Goal: Navigation & Orientation: Find specific page/section

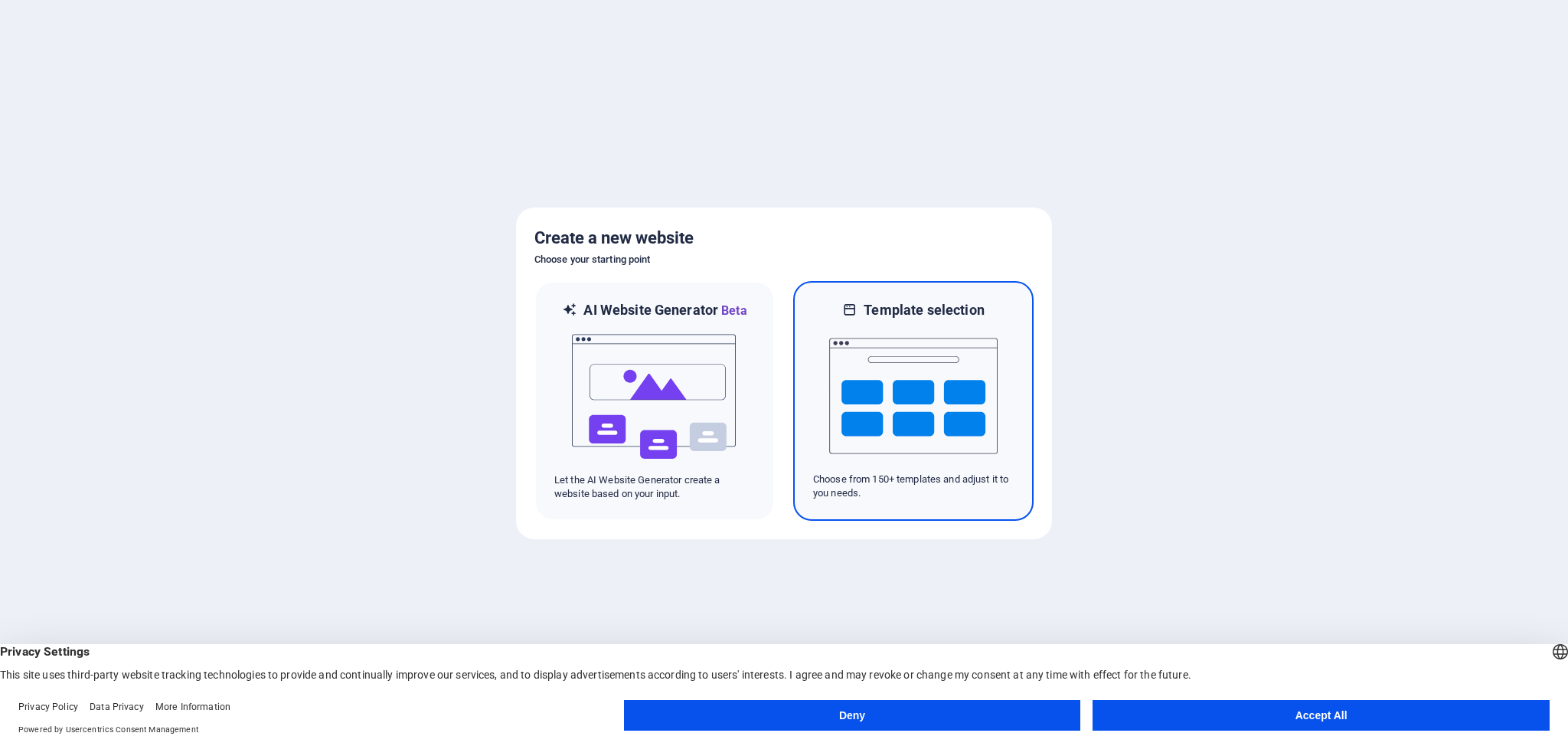
click at [927, 406] on img at bounding box center [913, 395] width 168 height 153
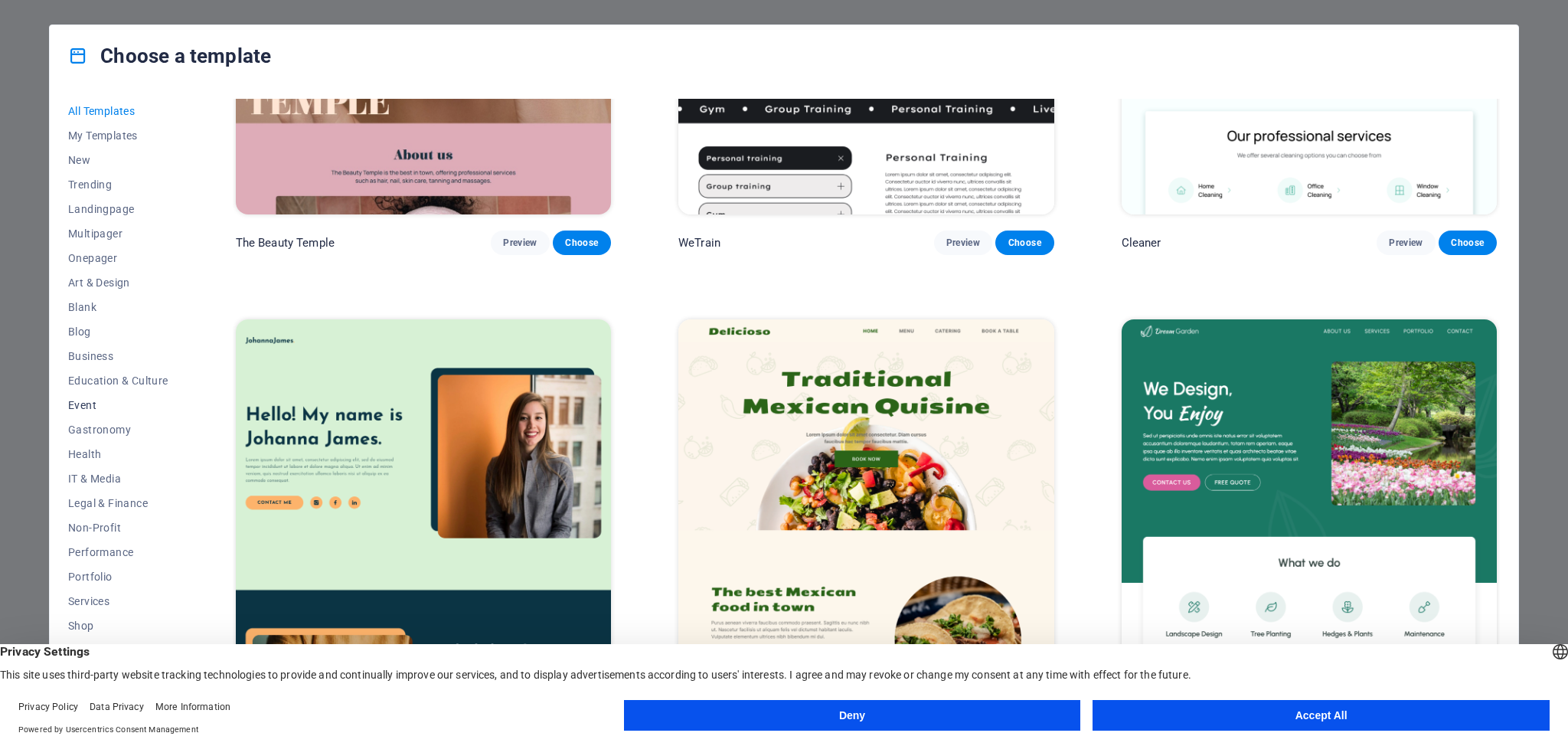
scroll to position [33, 0]
click at [1275, 718] on button "Accept All" at bounding box center [1321, 715] width 457 height 31
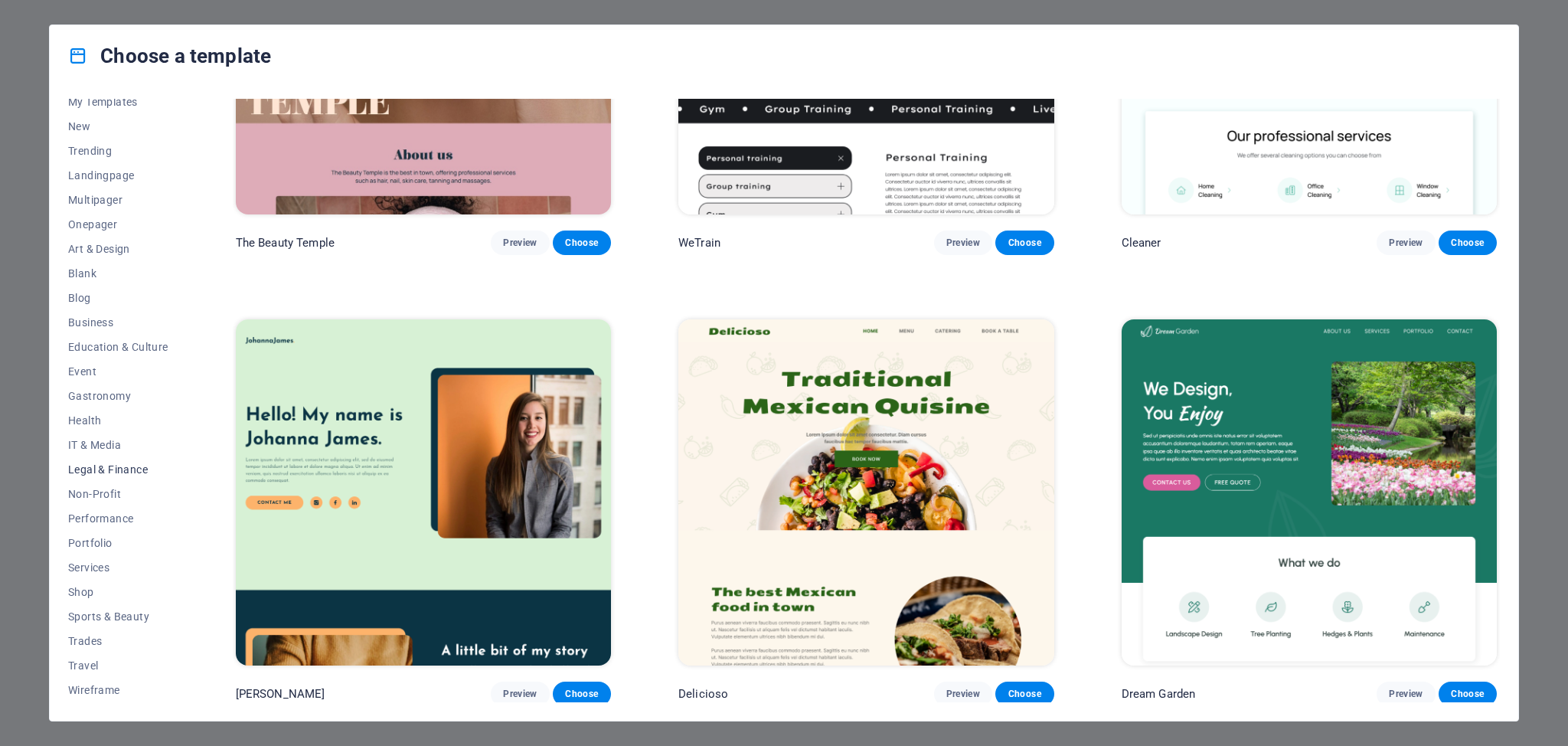
click at [124, 468] on span "Legal & Finance" at bounding box center [119, 469] width 101 height 13
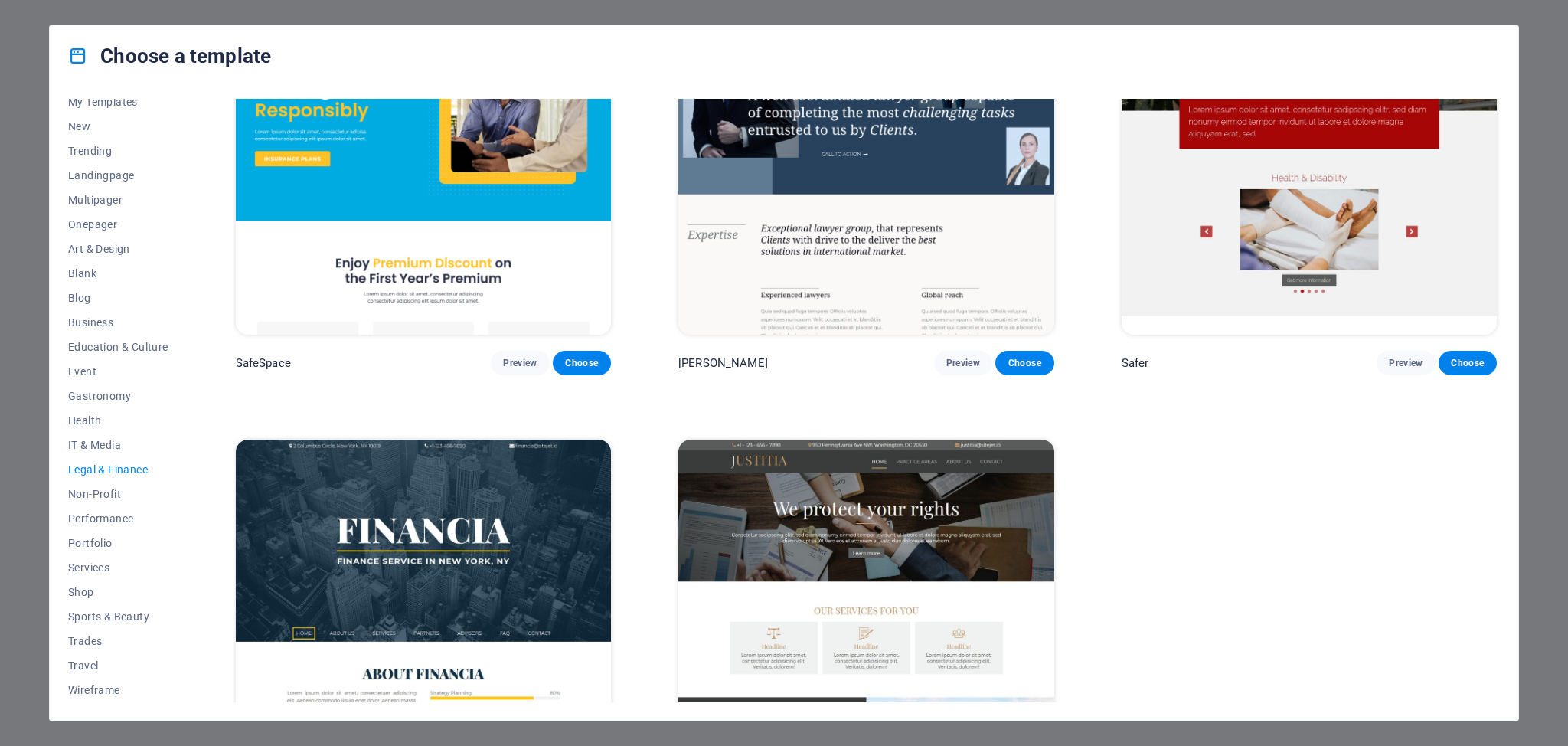
scroll to position [222, 0]
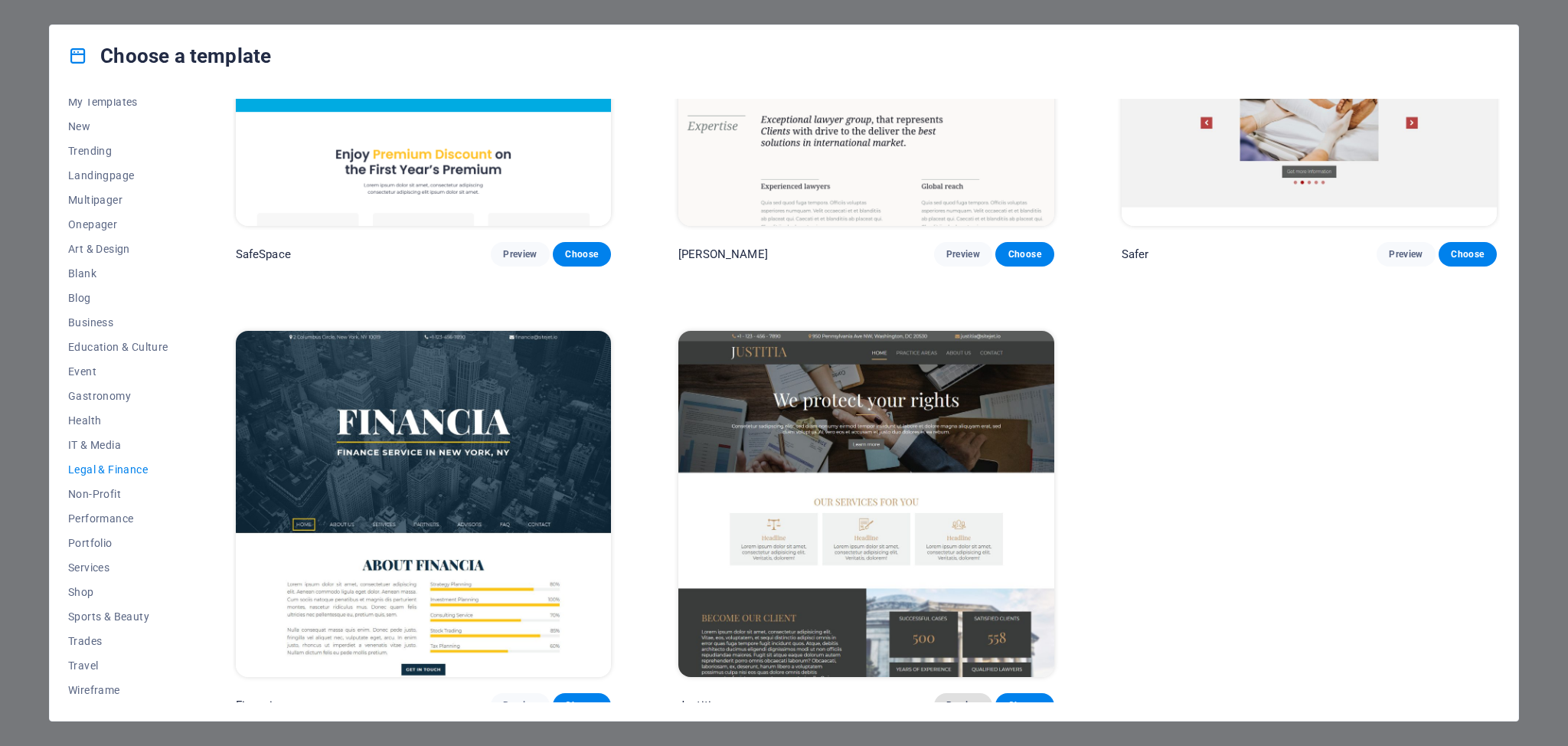
click at [958, 699] on span "Preview" at bounding box center [962, 706] width 33 height 13
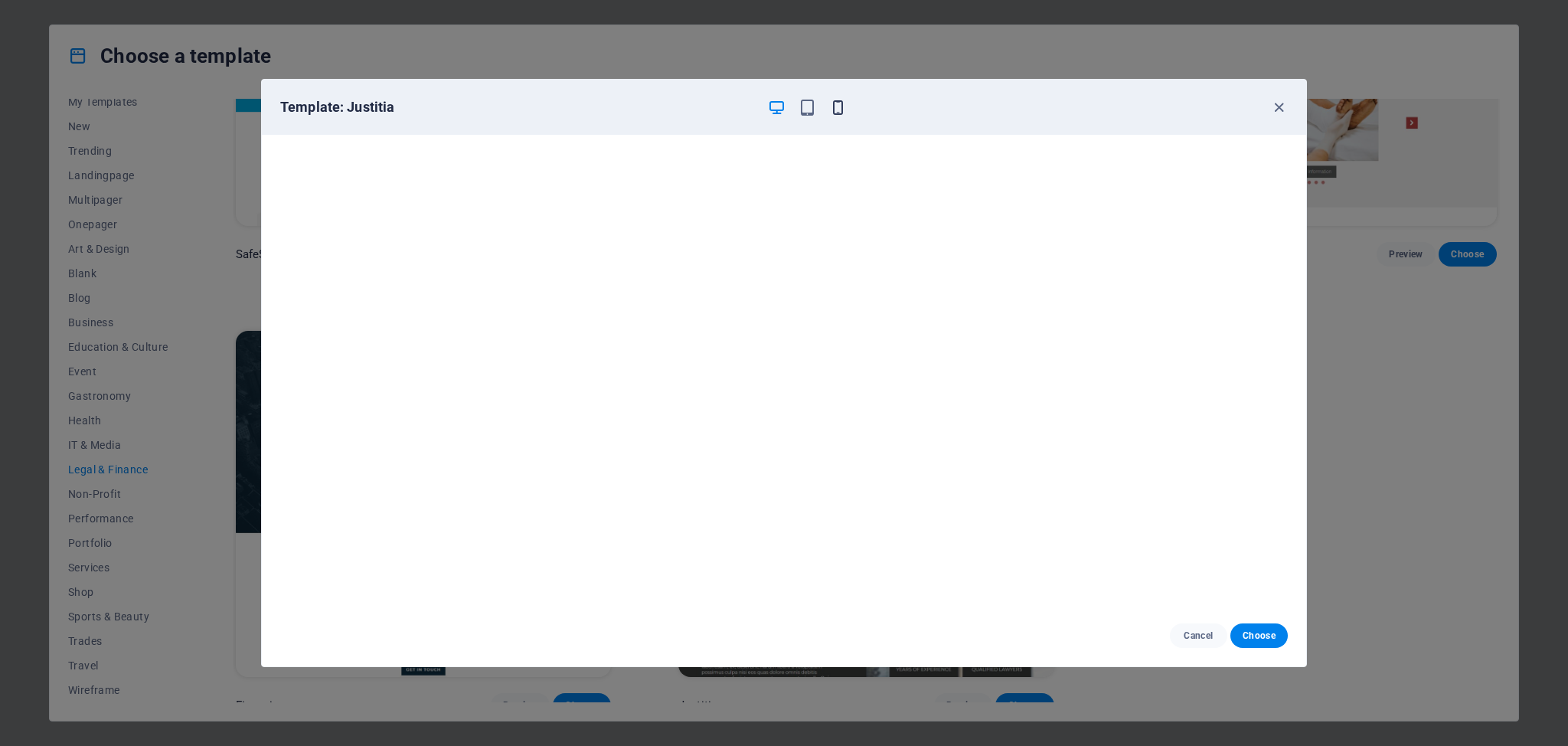
click at [837, 109] on icon "button" at bounding box center [838, 108] width 18 height 18
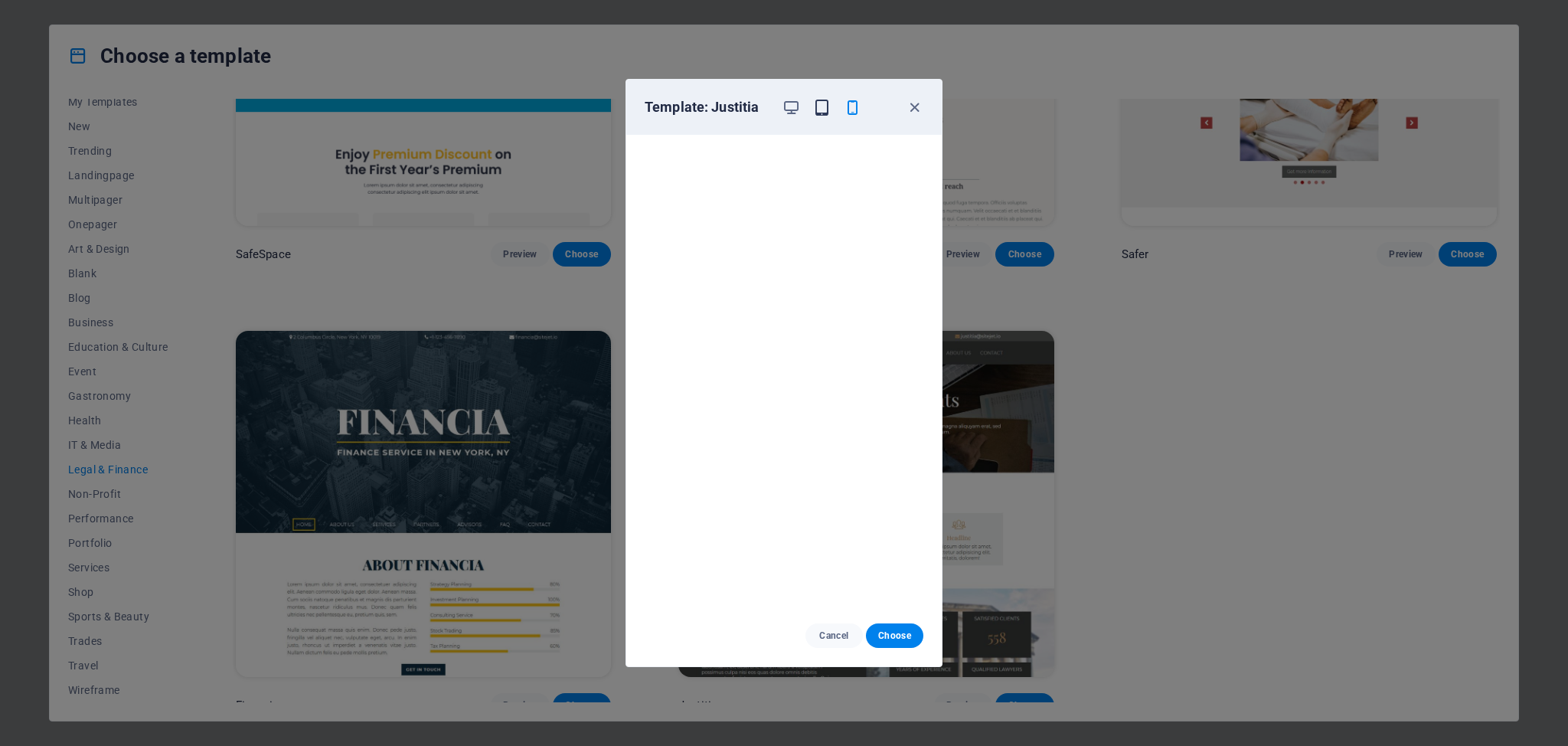
click at [822, 108] on icon "button" at bounding box center [822, 108] width 18 height 18
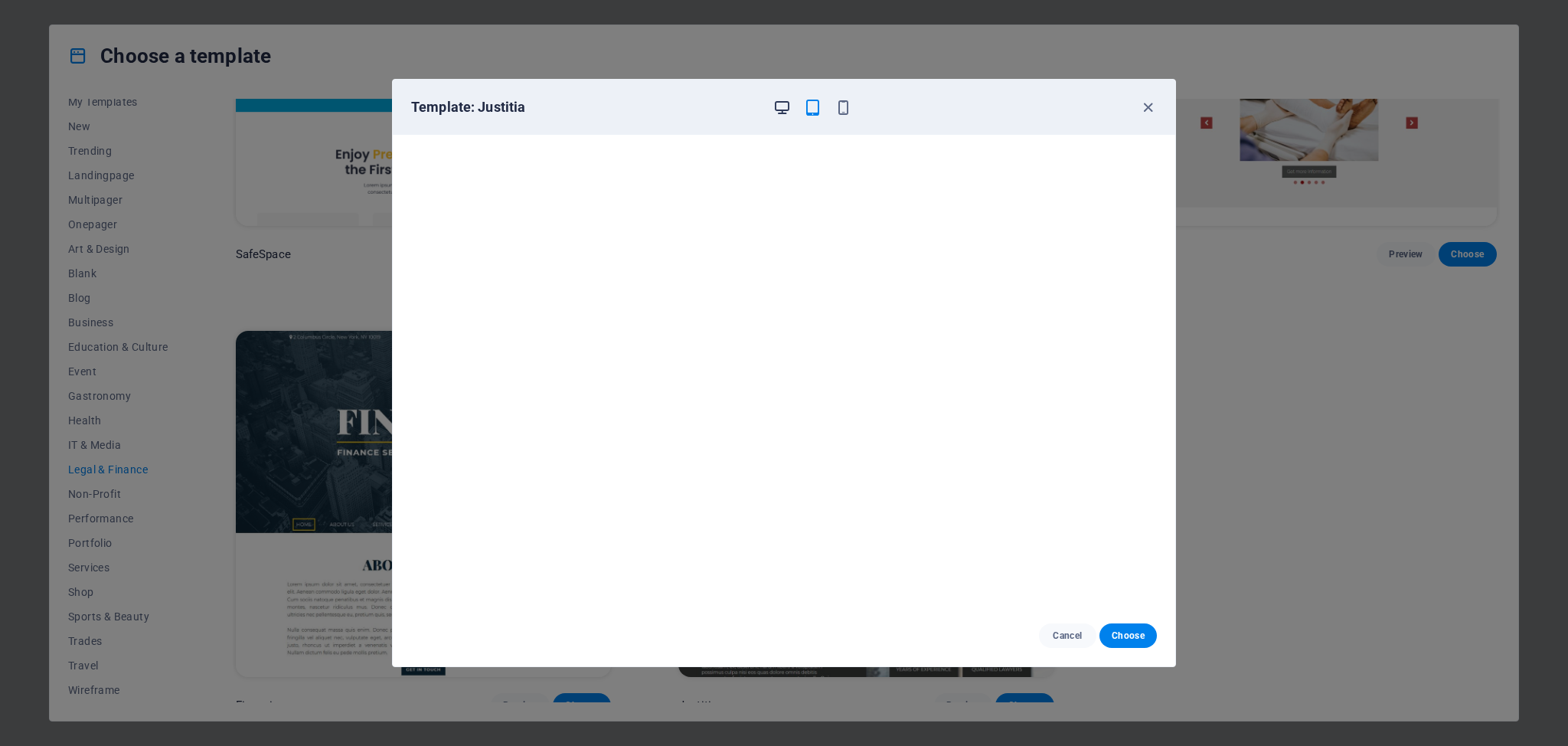
click at [780, 106] on icon "button" at bounding box center [782, 108] width 18 height 18
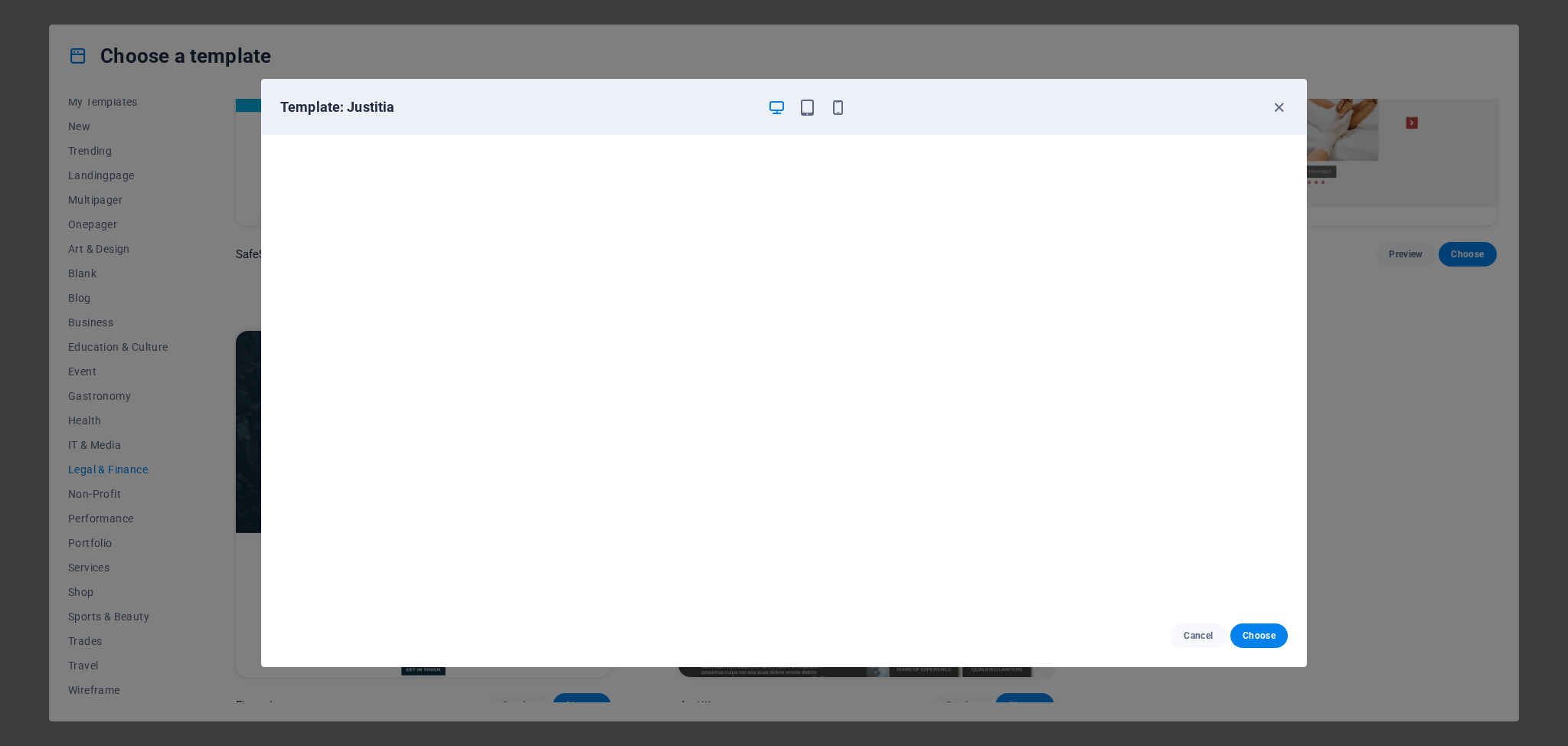
click at [1254, 97] on div "Template: Justitia" at bounding box center [784, 107] width 1044 height 55
click at [1275, 111] on icon "button" at bounding box center [1279, 108] width 18 height 18
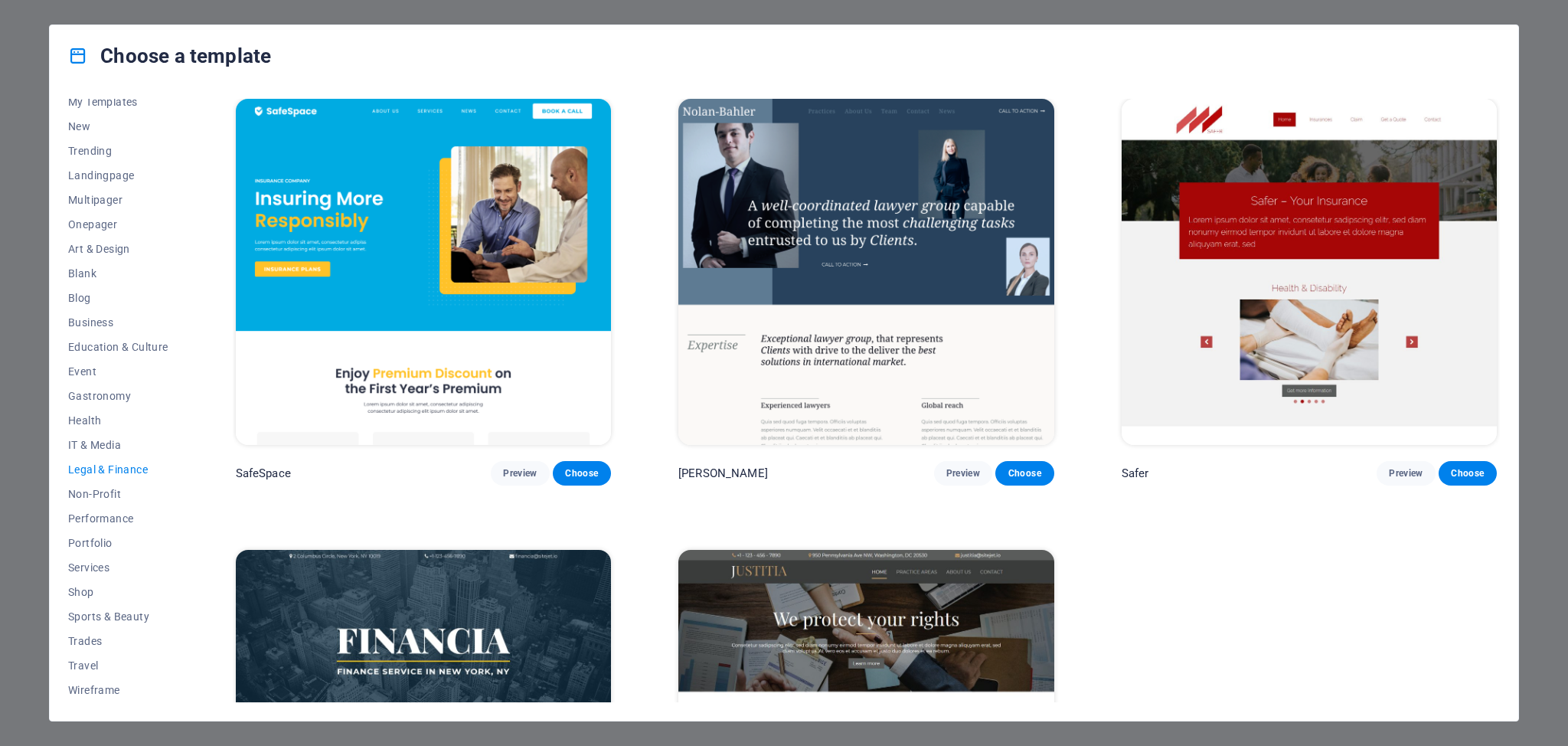
scroll to position [0, 0]
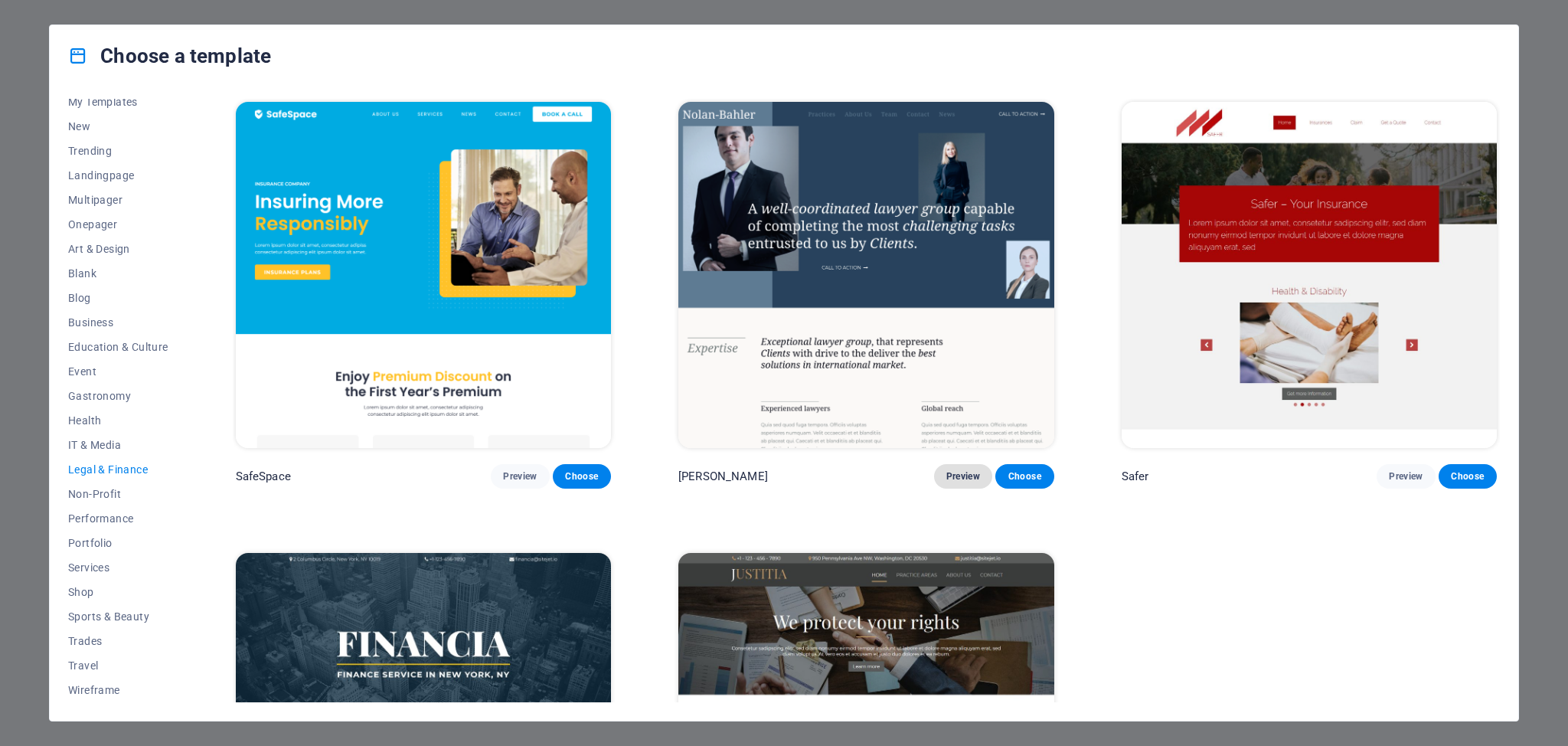
click at [951, 470] on span "Preview" at bounding box center [962, 476] width 33 height 13
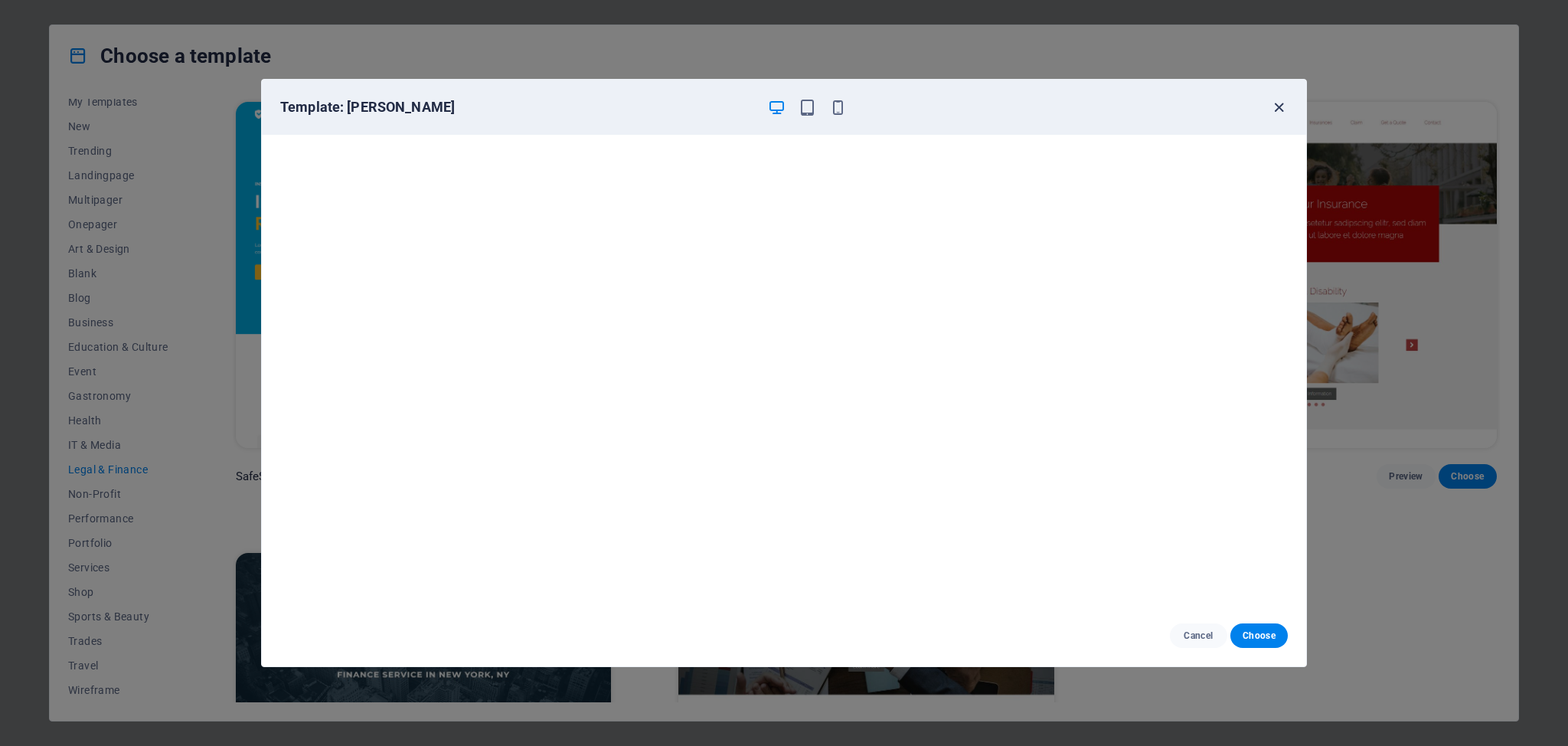
click at [1284, 105] on icon "button" at bounding box center [1279, 108] width 18 height 18
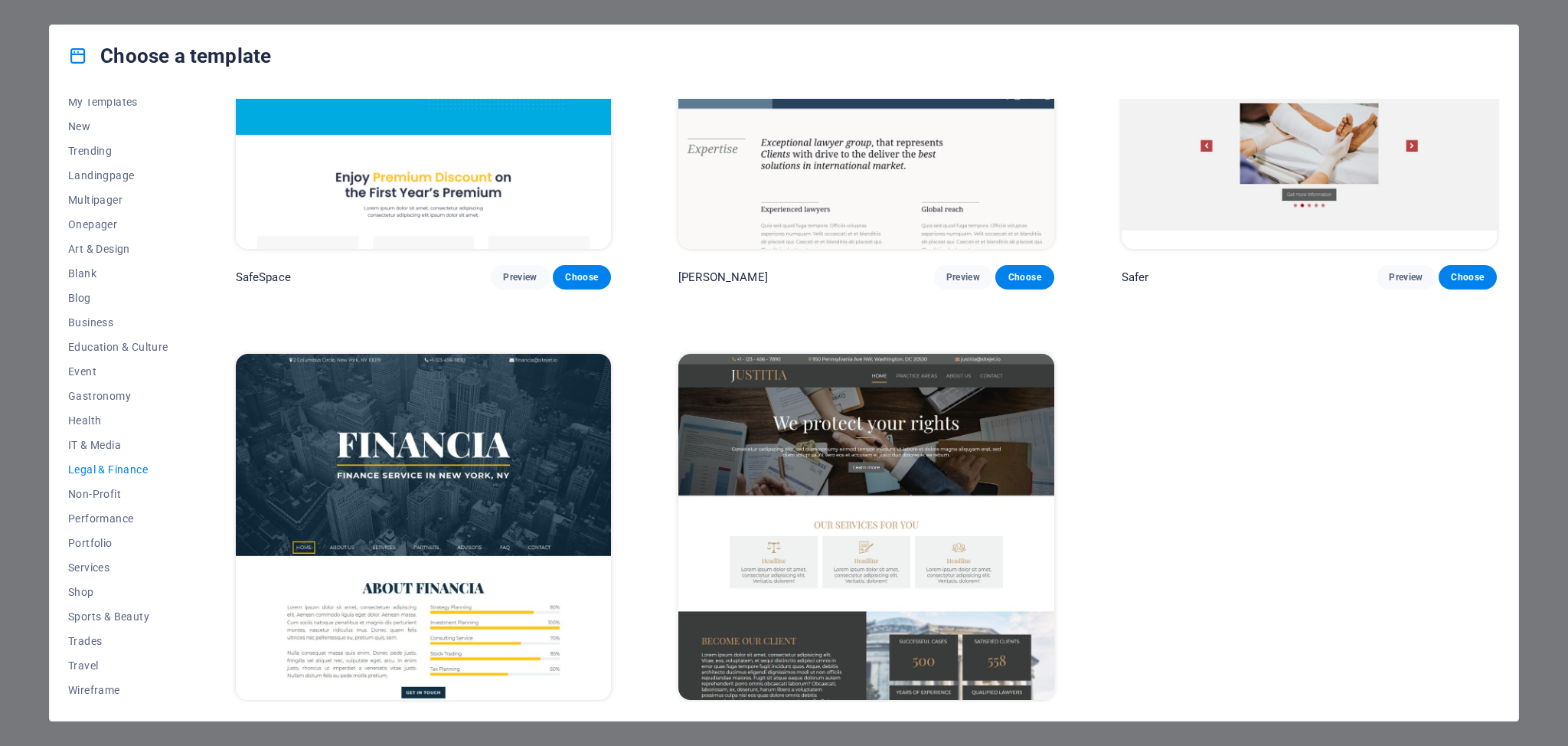
scroll to position [222, 0]
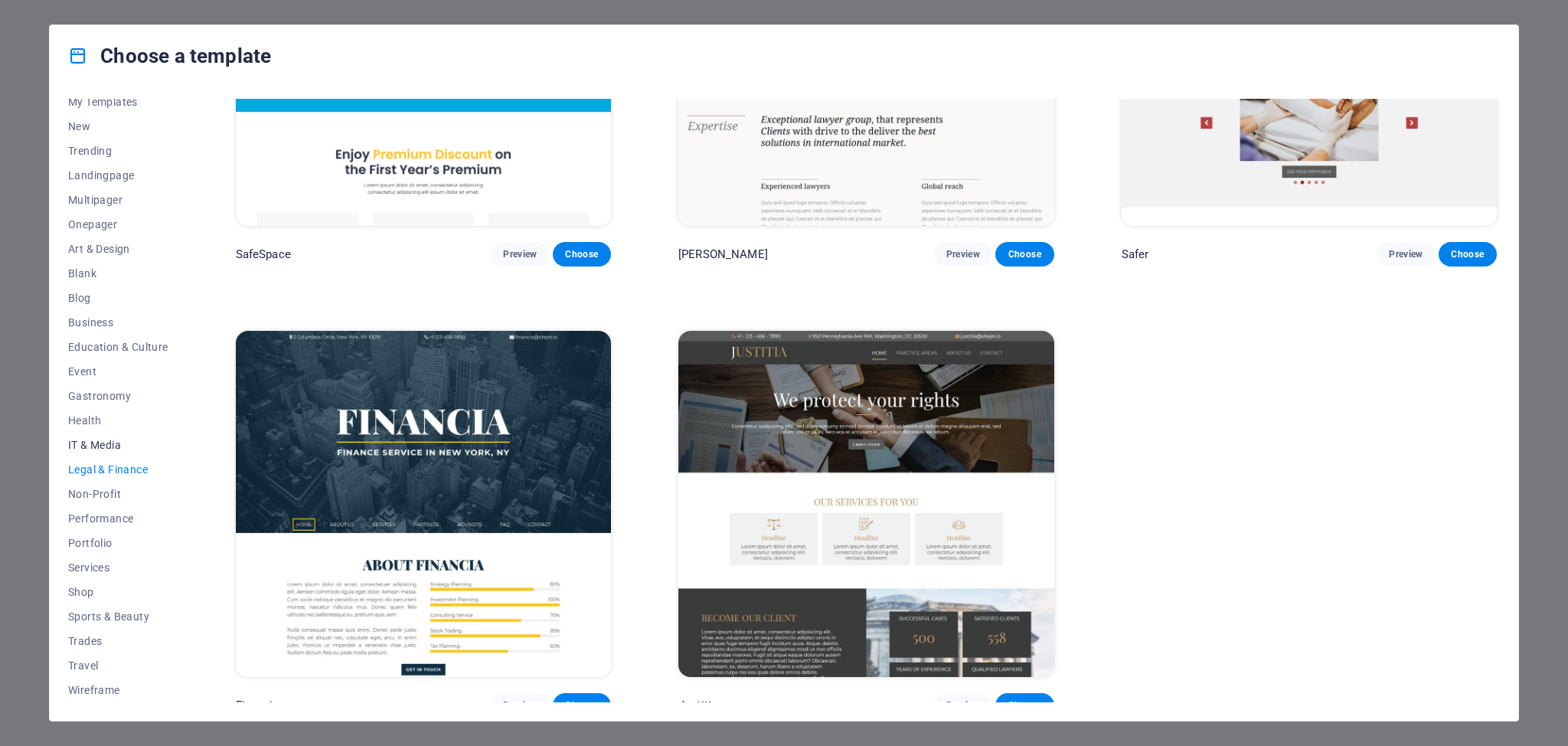
click at [106, 444] on span "IT & Media" at bounding box center [119, 445] width 101 height 13
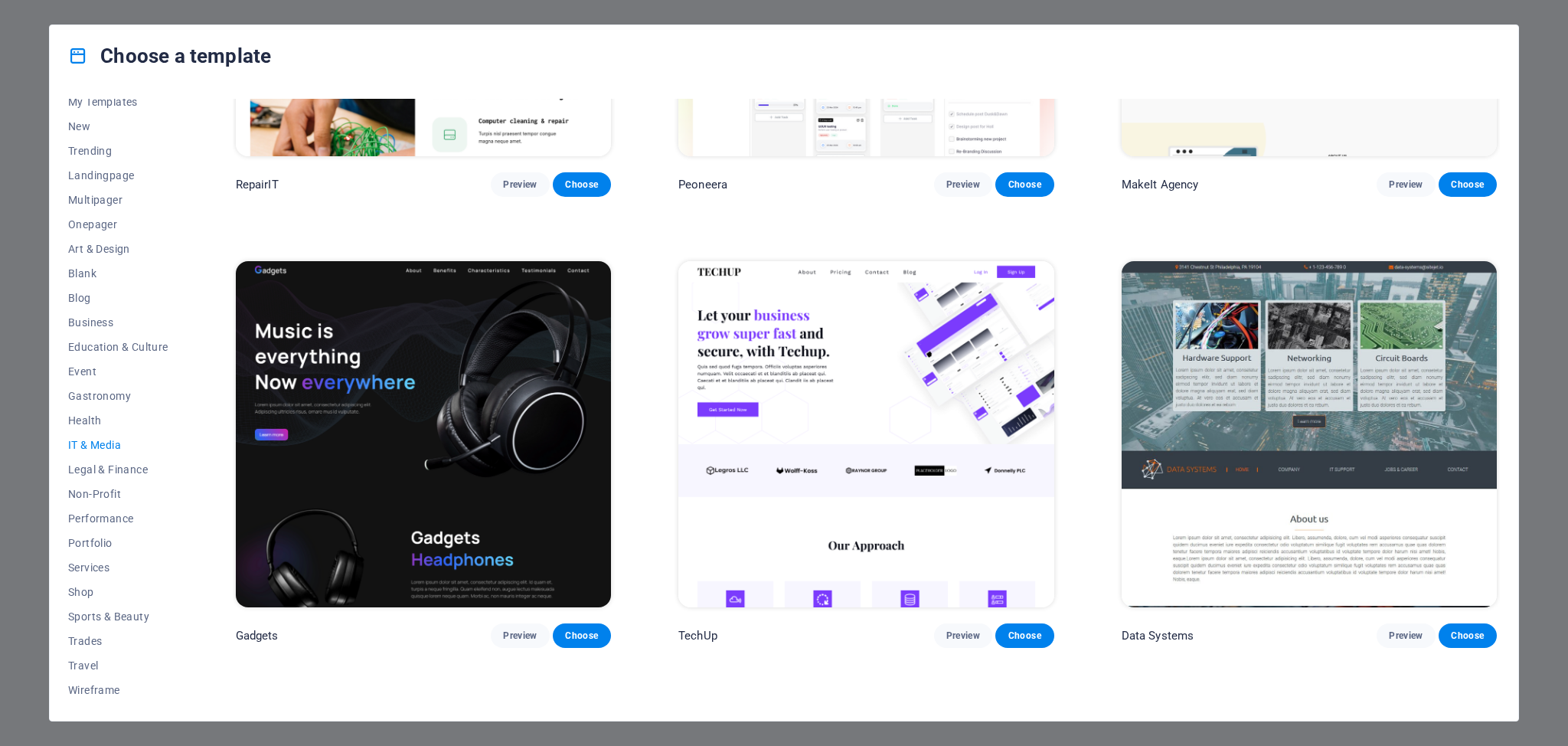
scroll to position [0, 0]
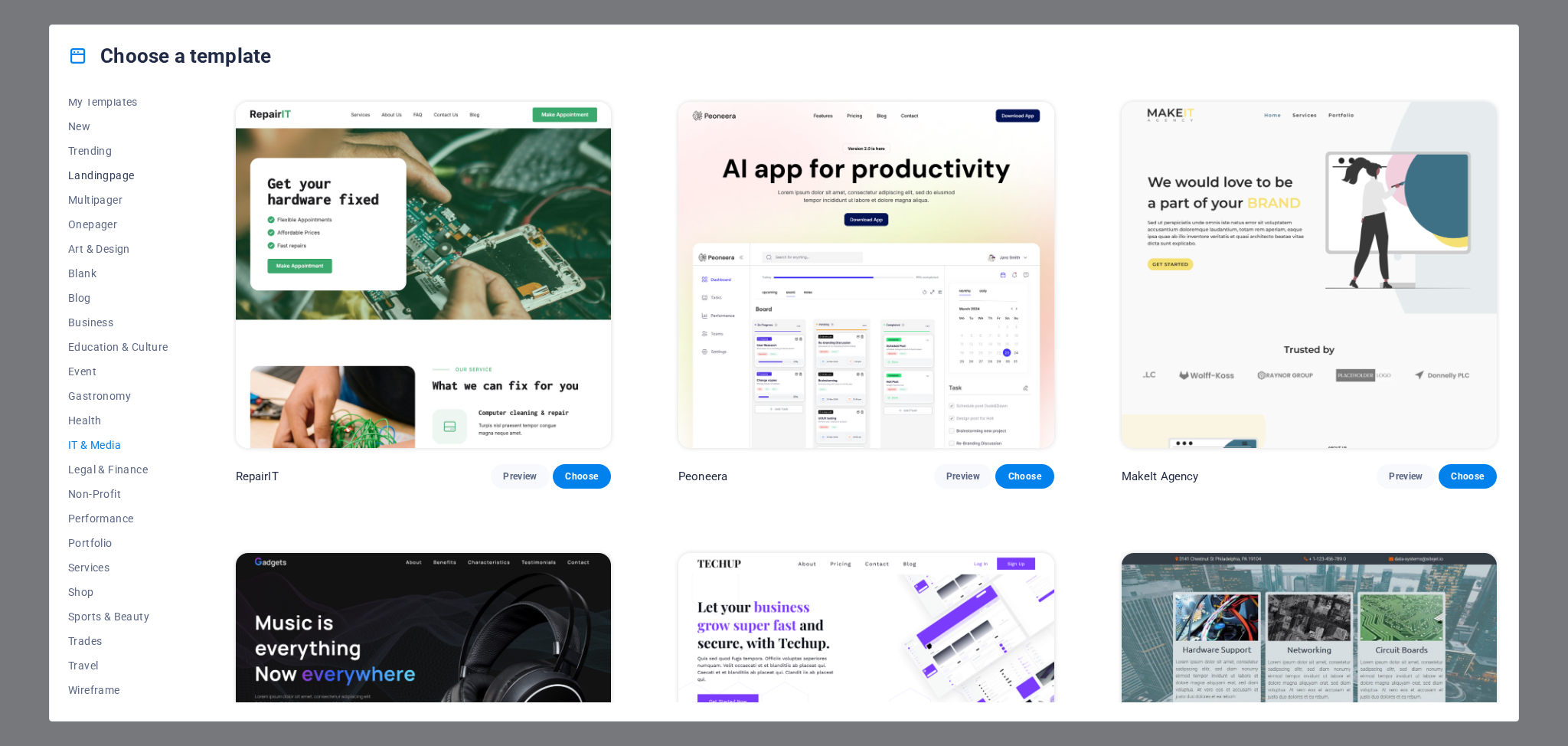
click at [105, 178] on span "Landingpage" at bounding box center [119, 175] width 101 height 13
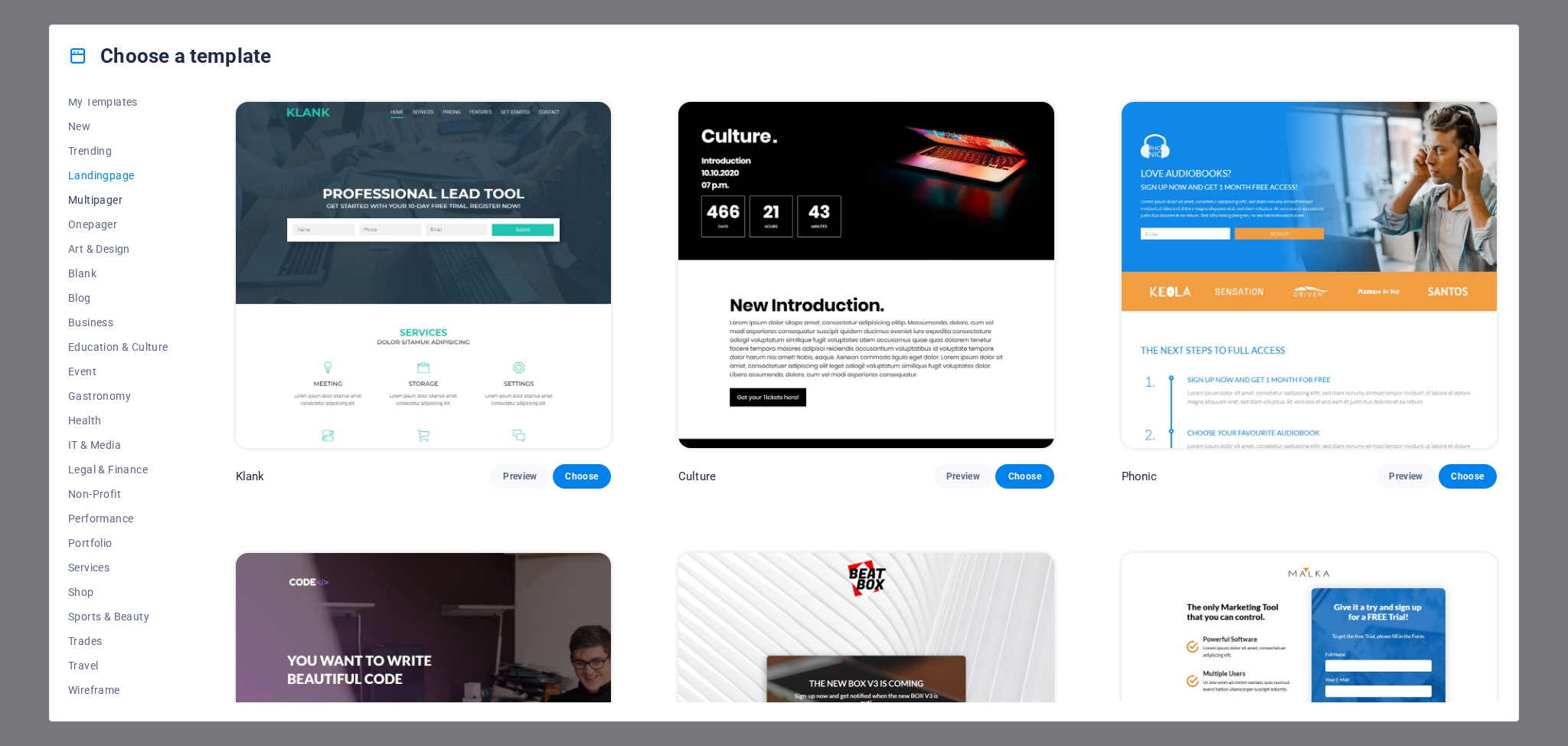
click at [100, 194] on span "Multipager" at bounding box center [119, 200] width 101 height 13
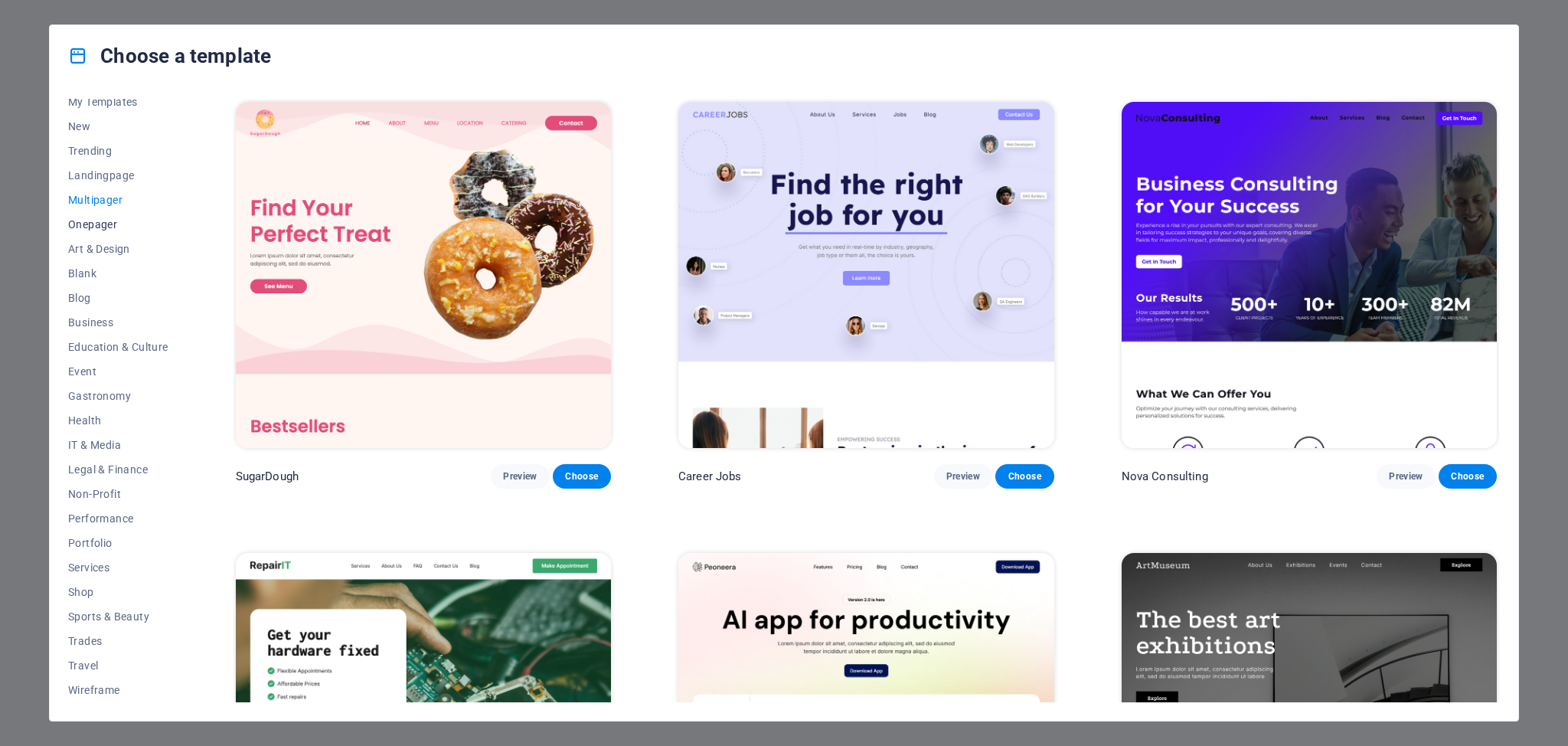
click at [100, 225] on span "Onepager" at bounding box center [119, 225] width 101 height 13
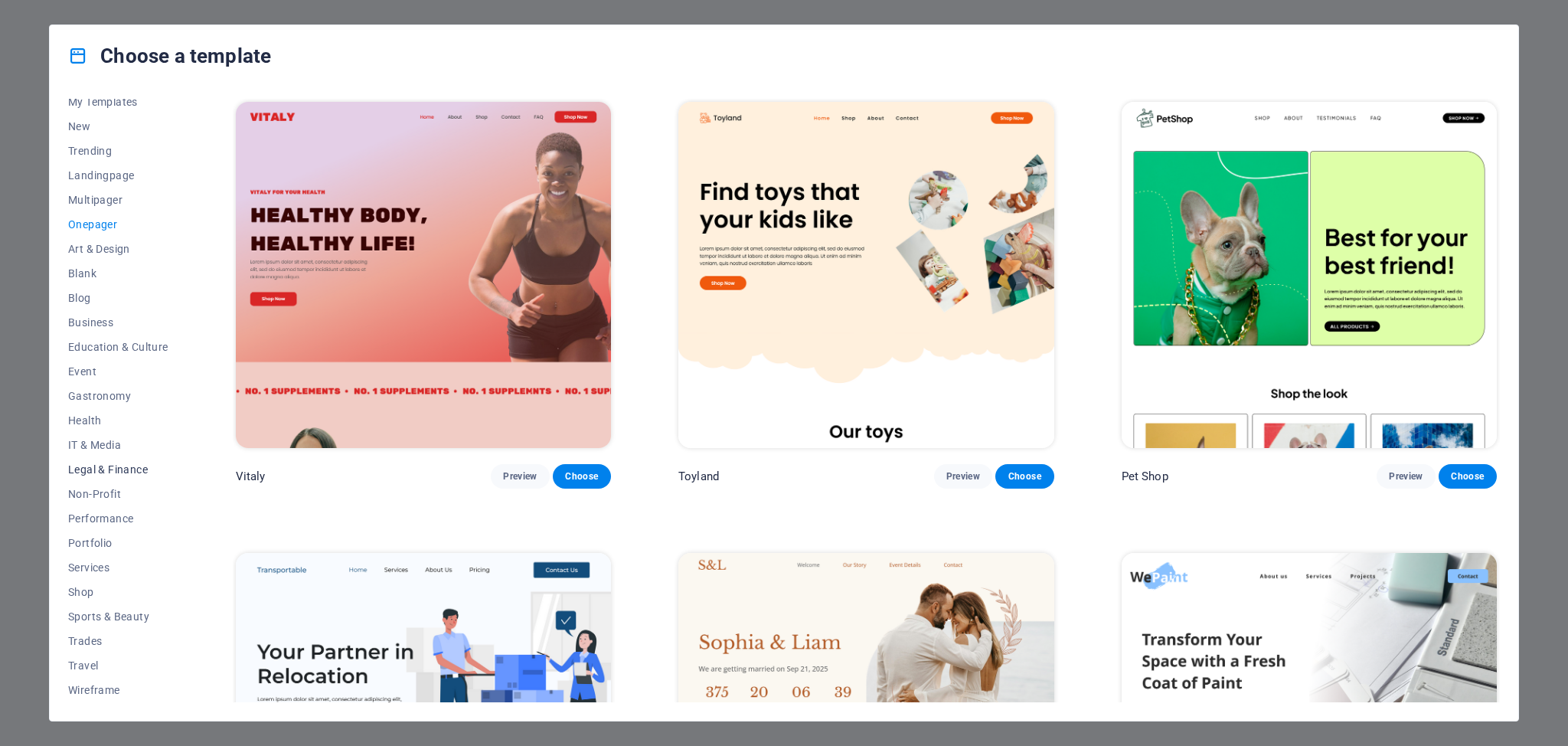
click at [112, 474] on span "Legal & Finance" at bounding box center [119, 469] width 101 height 13
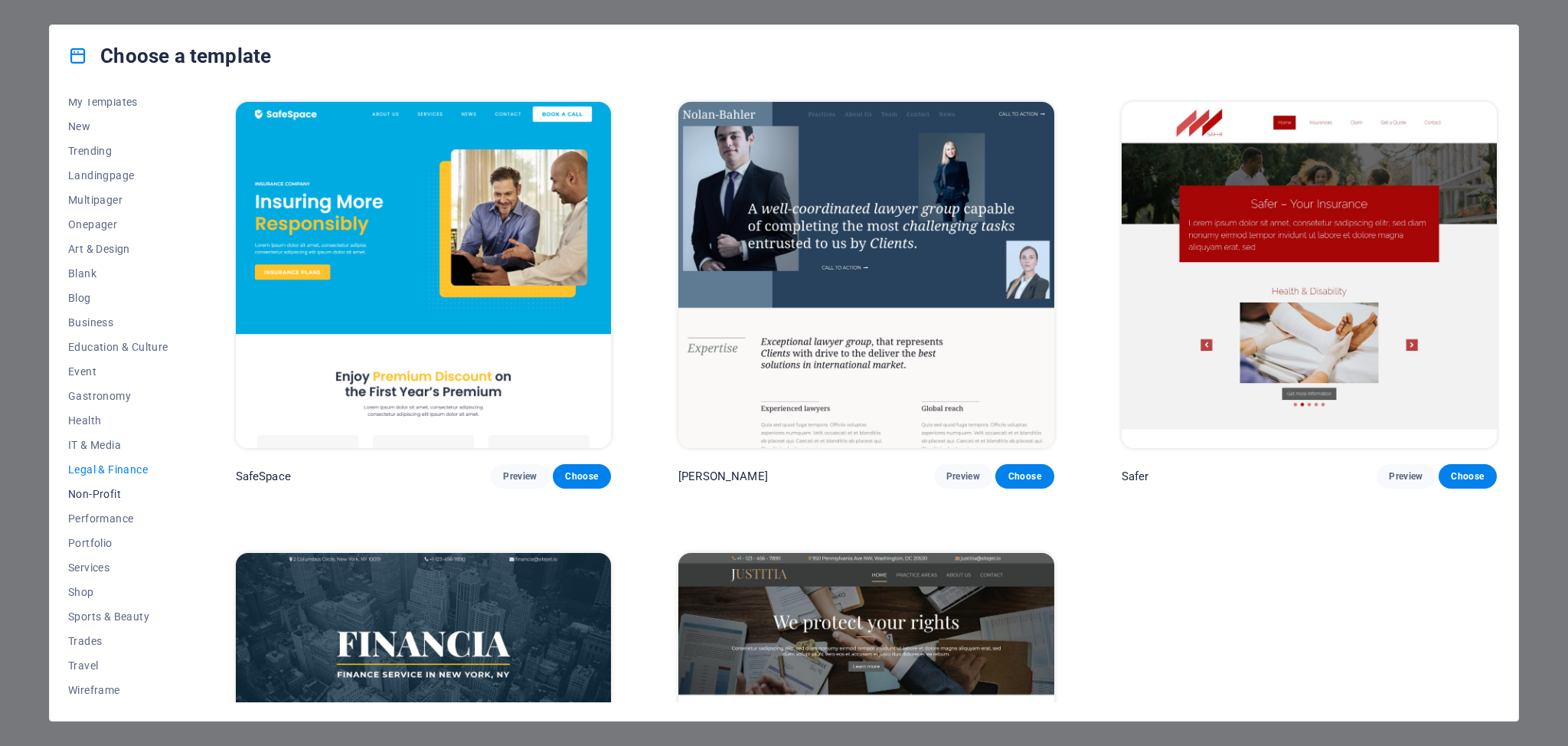
click at [98, 498] on span "Non-Profit" at bounding box center [119, 494] width 101 height 13
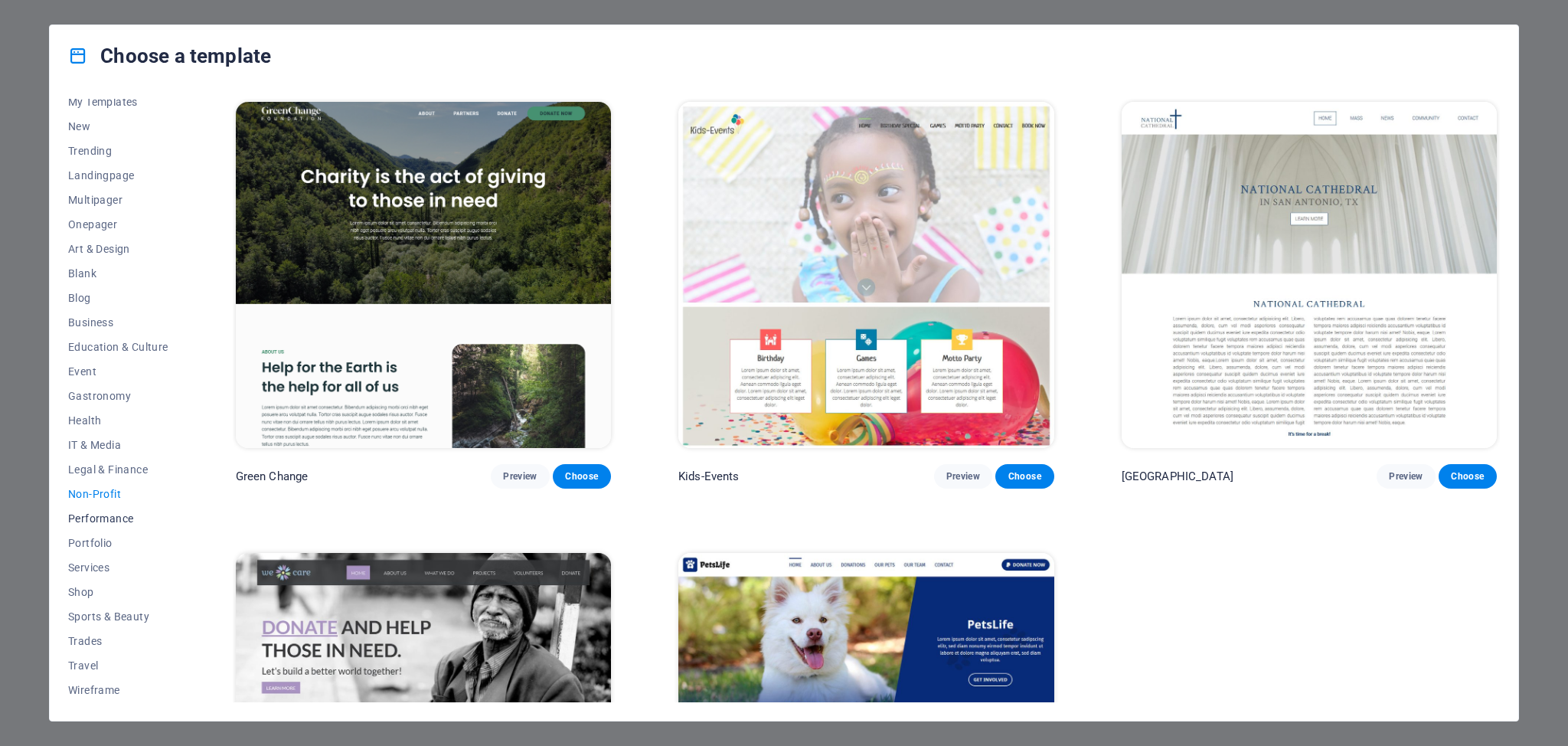
click at [91, 525] on button "Performance" at bounding box center [119, 518] width 101 height 24
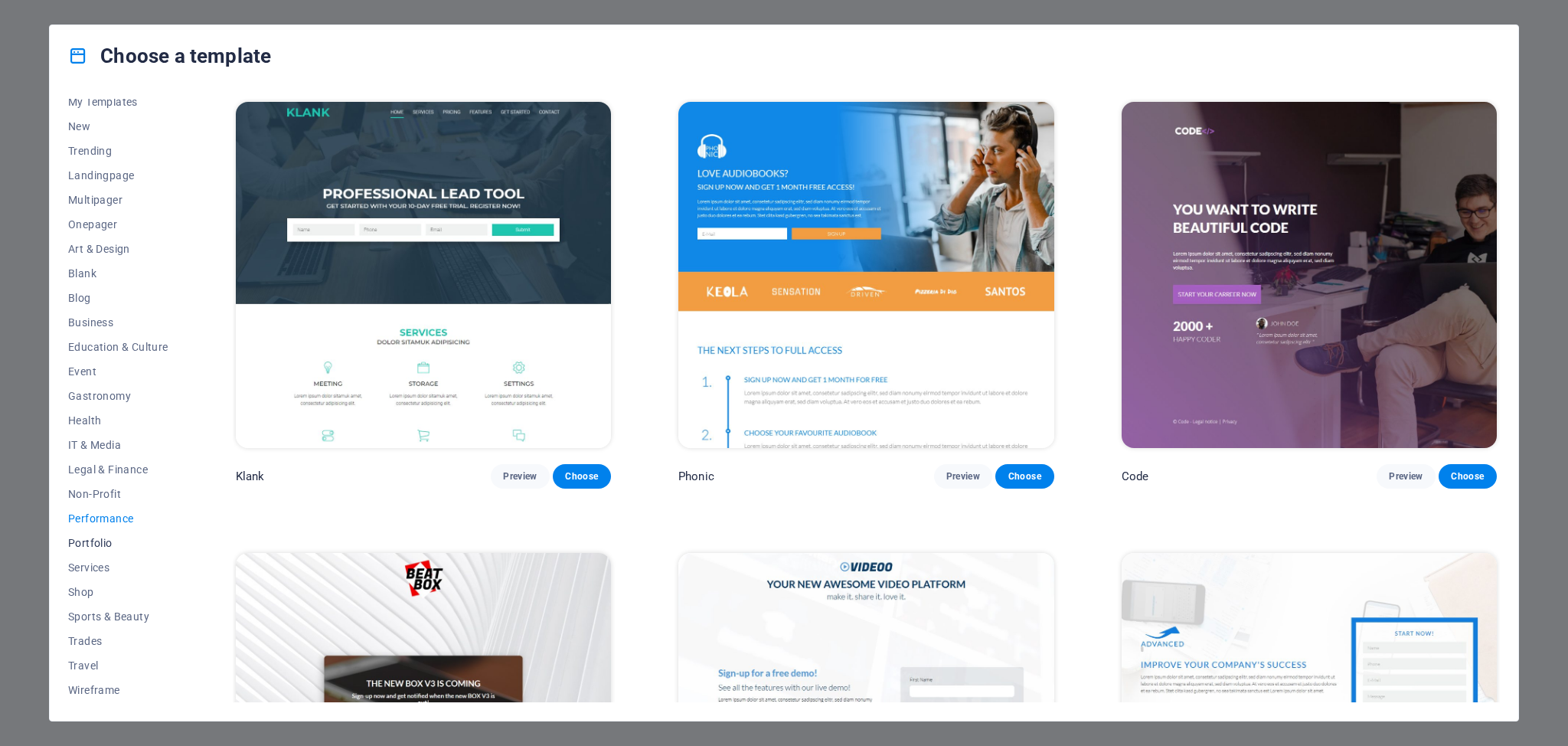
click at [91, 545] on span "Portfolio" at bounding box center [119, 543] width 101 height 13
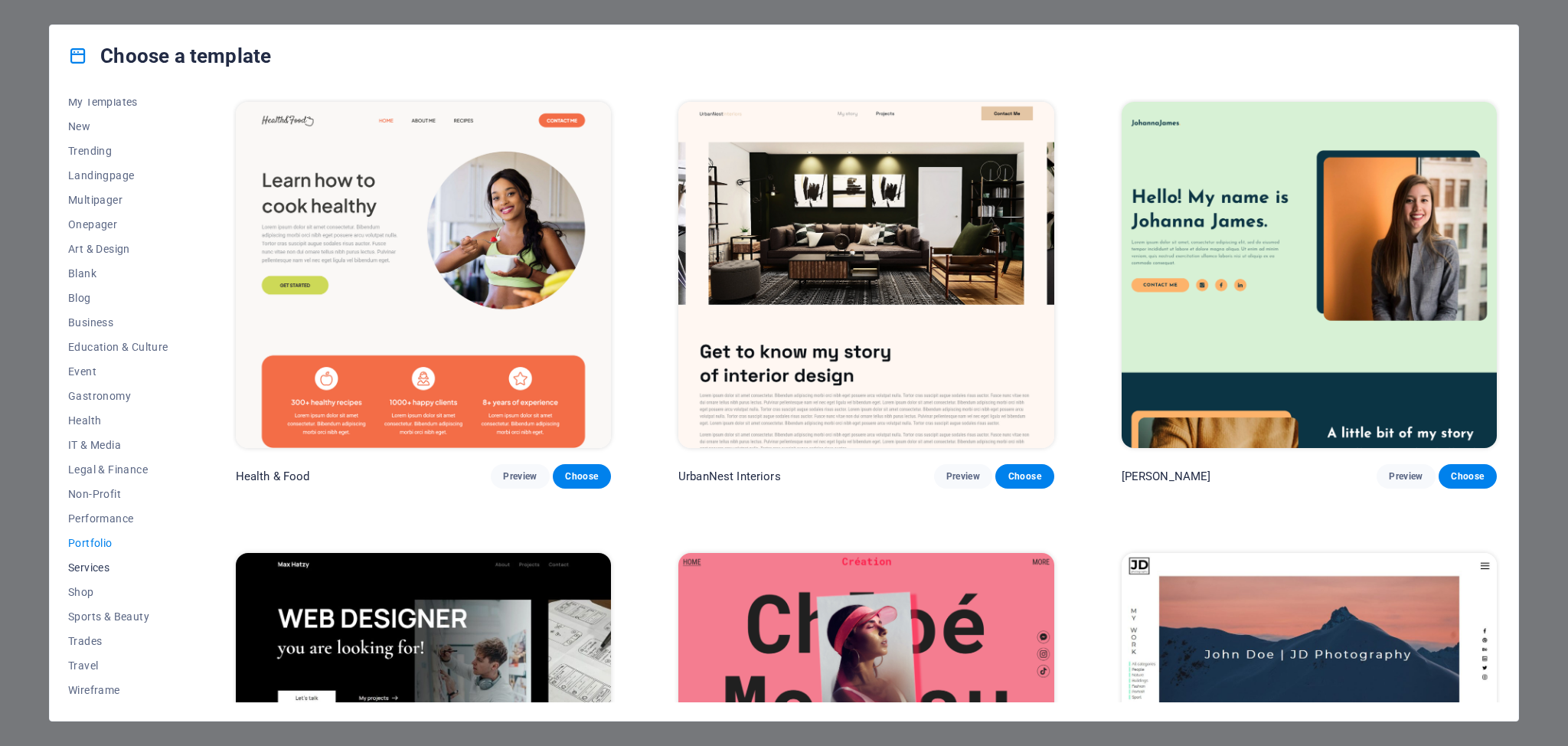
click at [85, 566] on span "Services" at bounding box center [119, 567] width 101 height 13
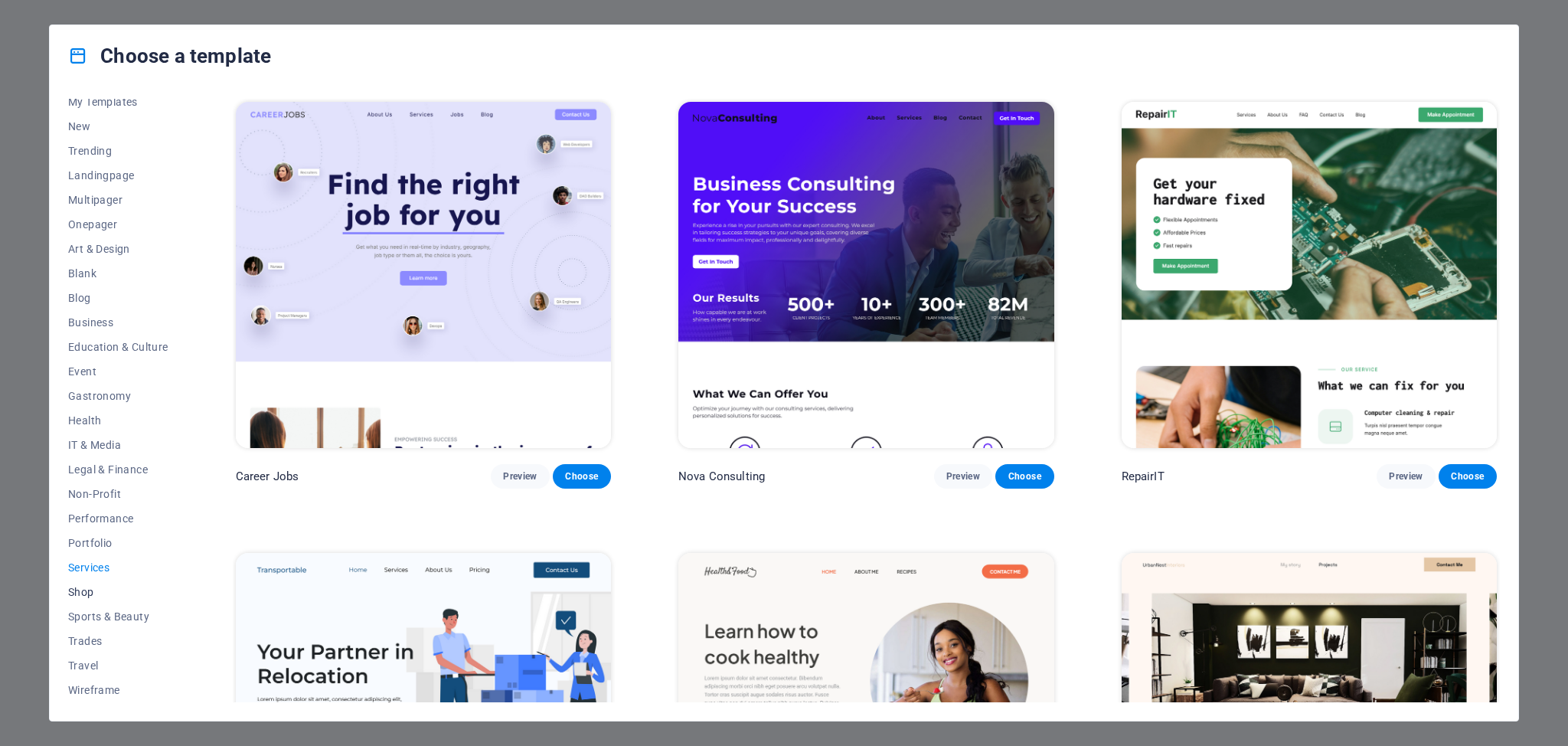
click at [84, 591] on span "Shop" at bounding box center [119, 592] width 101 height 13
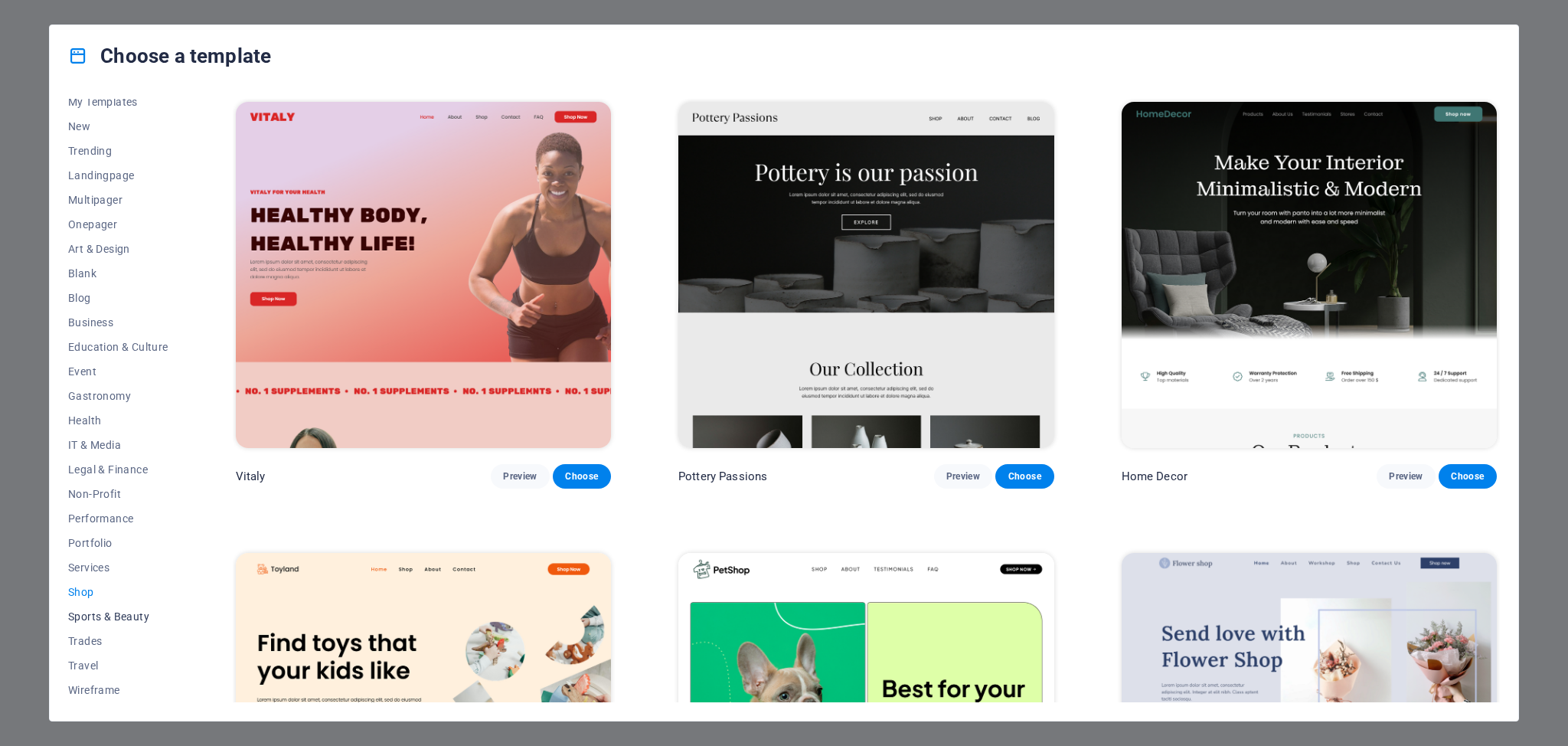
click at [84, 615] on span "Sports & Beauty" at bounding box center [119, 617] width 101 height 13
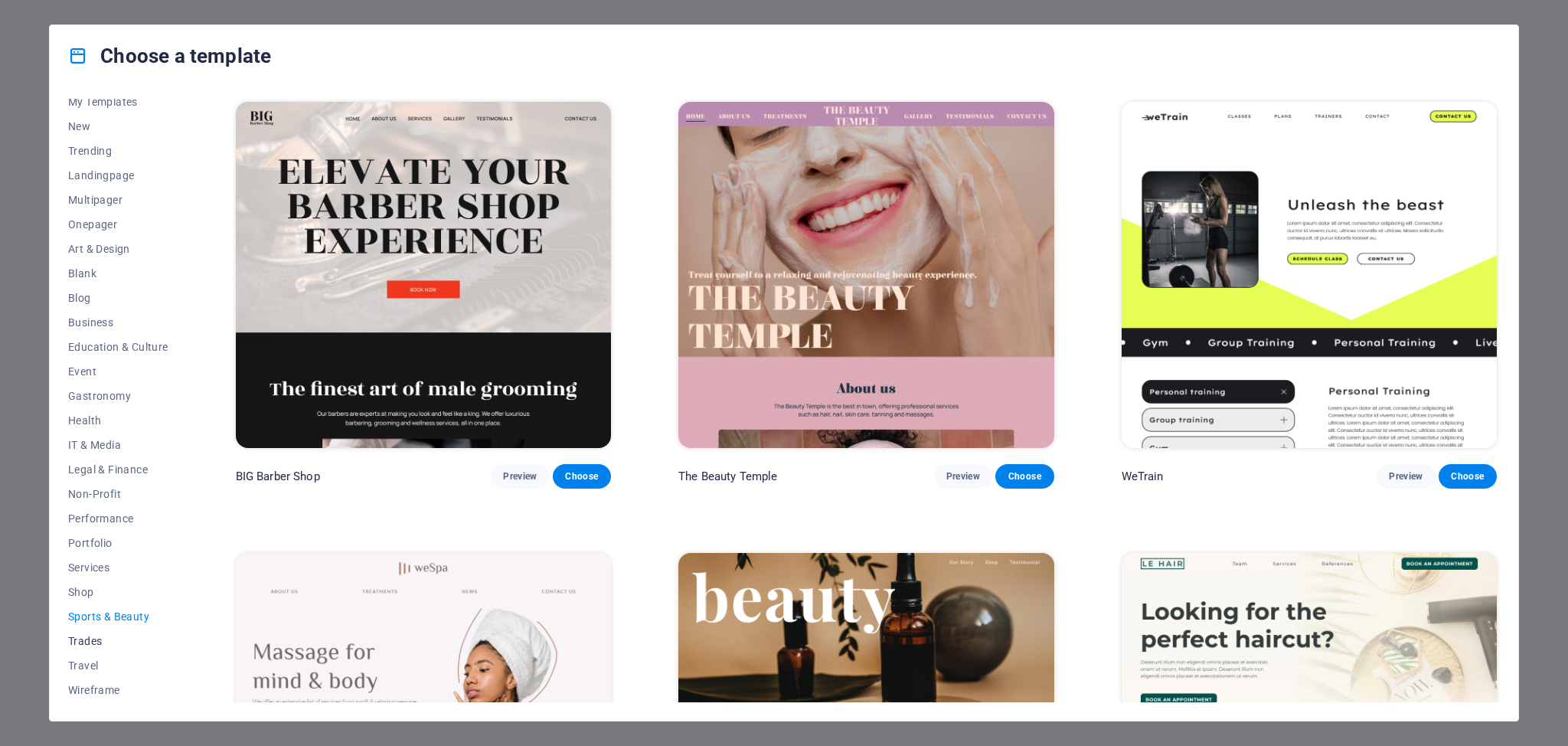
click at [84, 642] on span "Trades" at bounding box center [119, 641] width 101 height 13
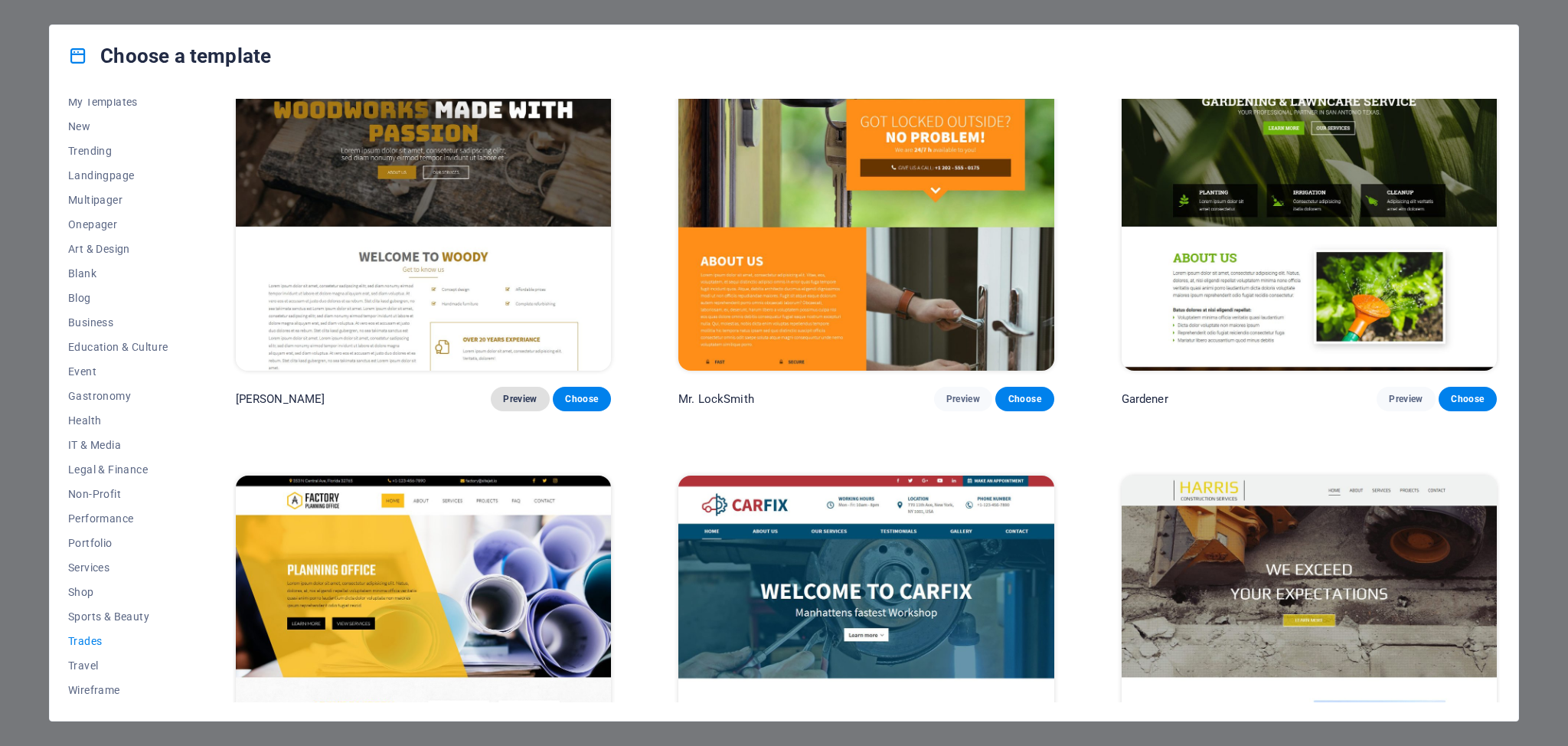
scroll to position [558, 0]
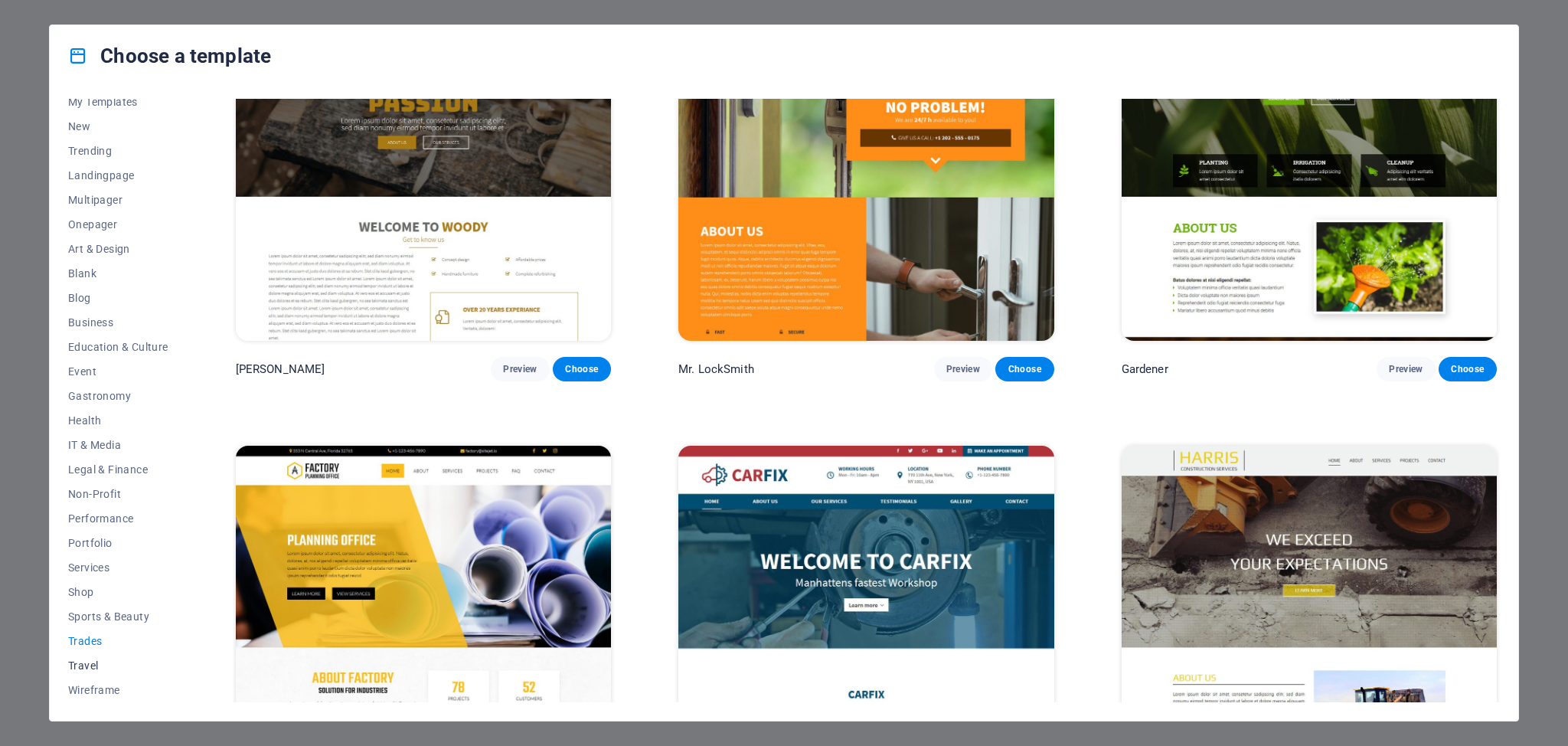
click at [92, 670] on span "Travel" at bounding box center [119, 666] width 101 height 13
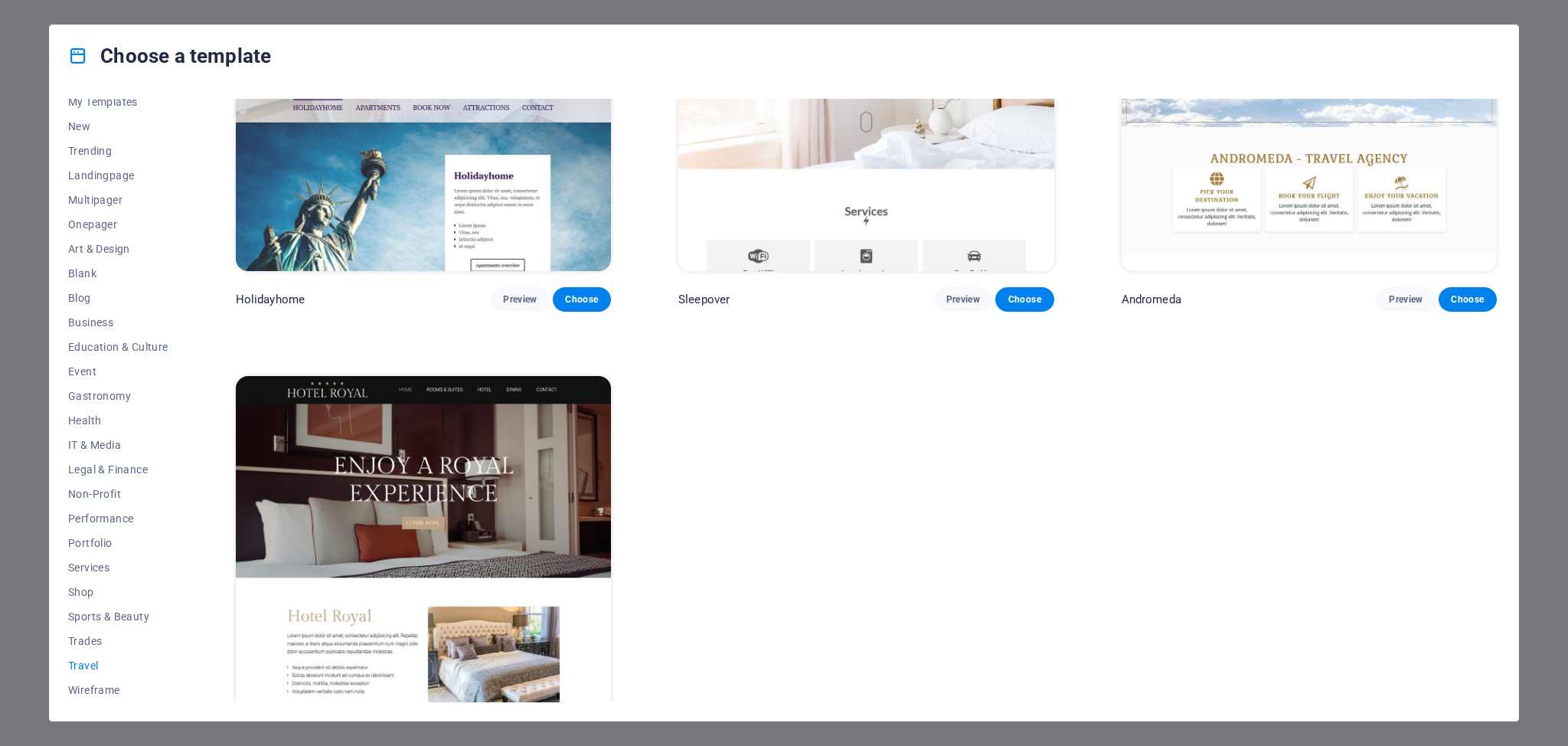
scroll to position [665, 0]
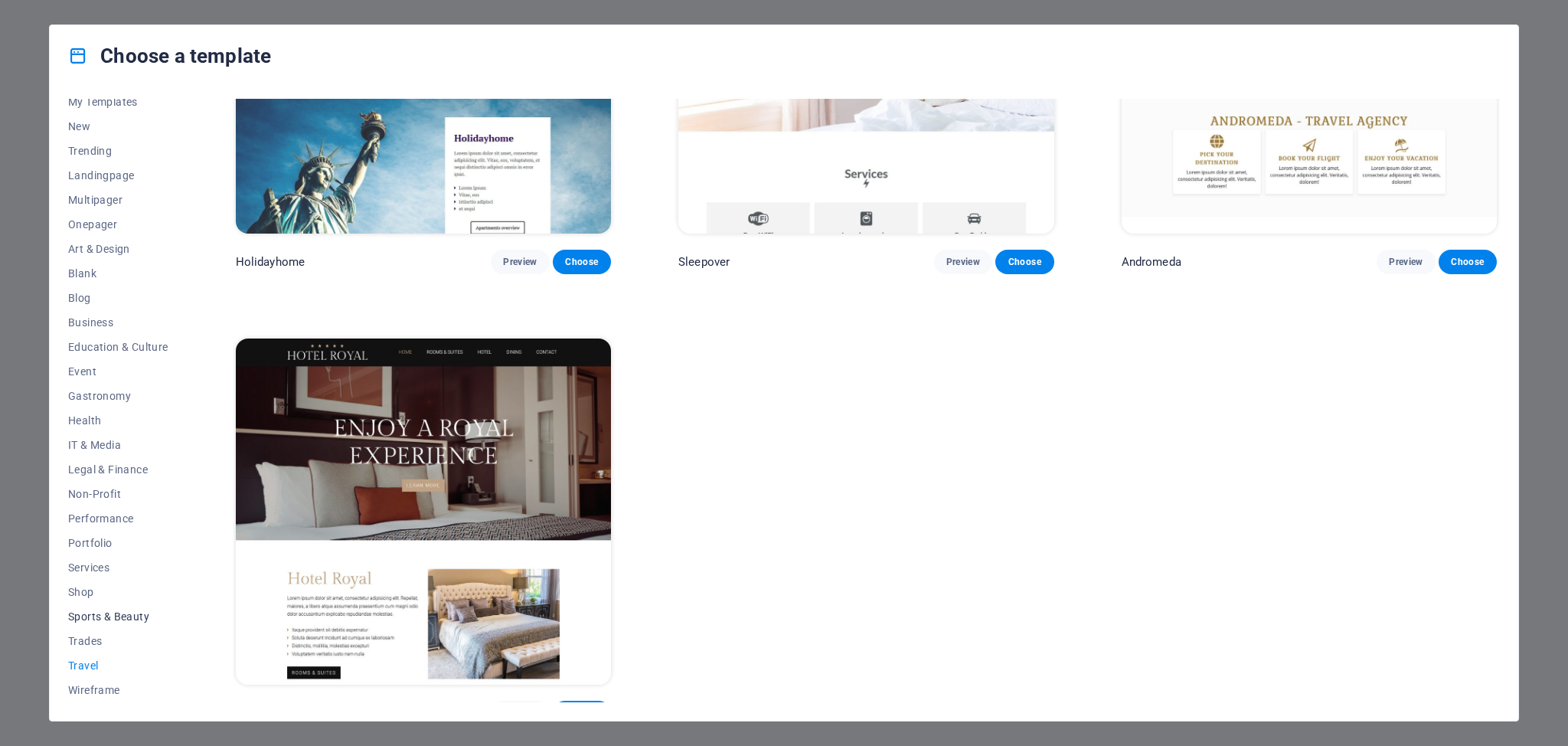
click at [109, 617] on span "Sports & Beauty" at bounding box center [119, 617] width 101 height 13
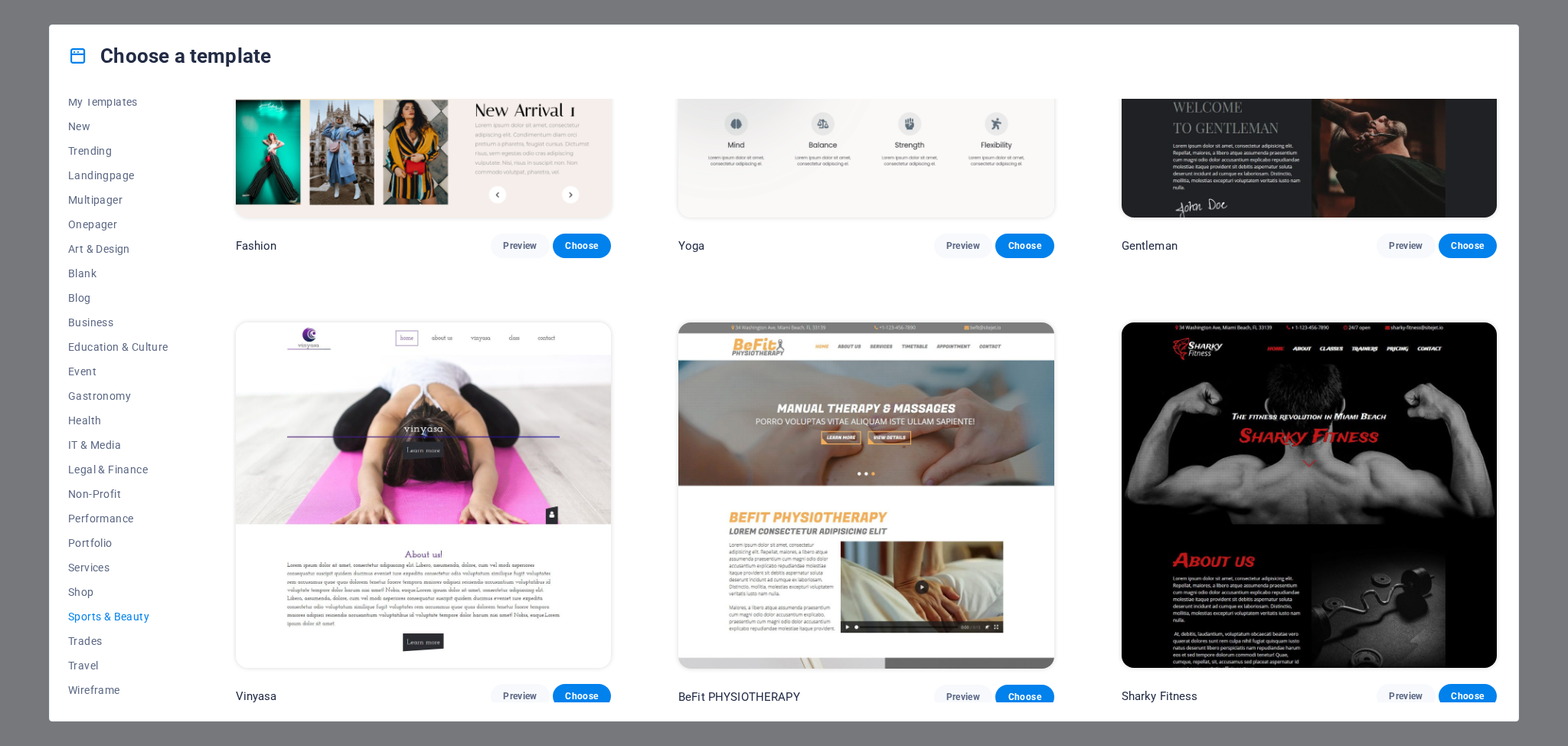
scroll to position [1155, 0]
